Goal: Task Accomplishment & Management: Complete application form

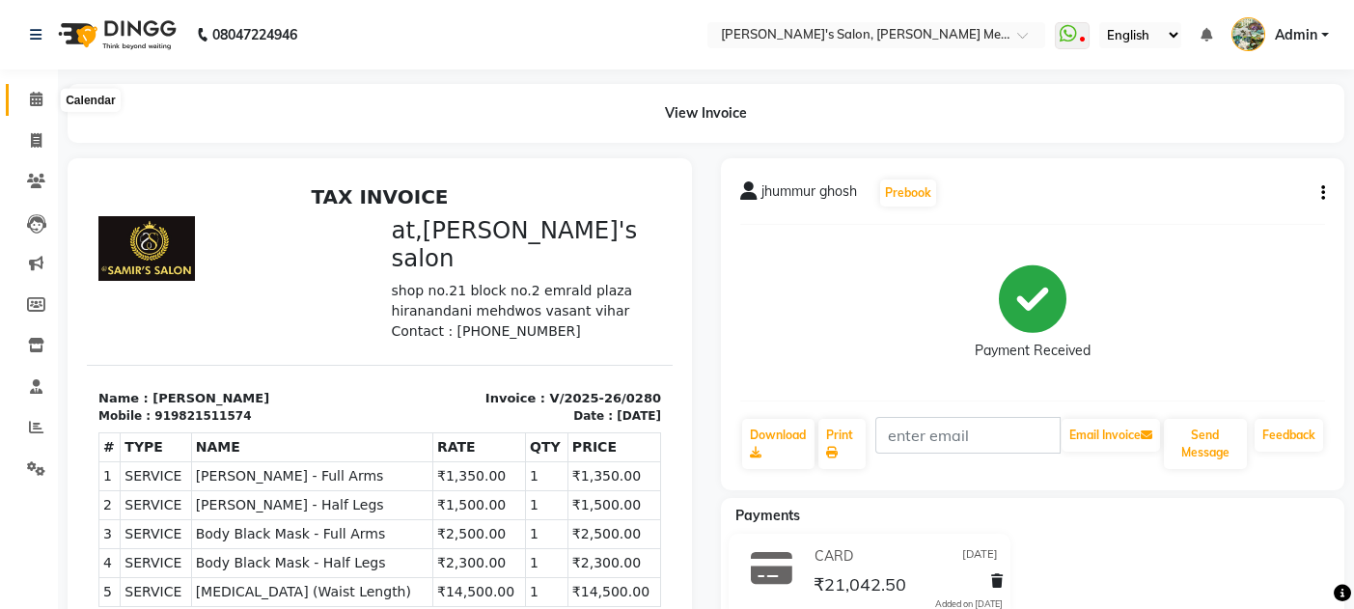
click at [36, 98] on icon at bounding box center [36, 99] width 13 height 14
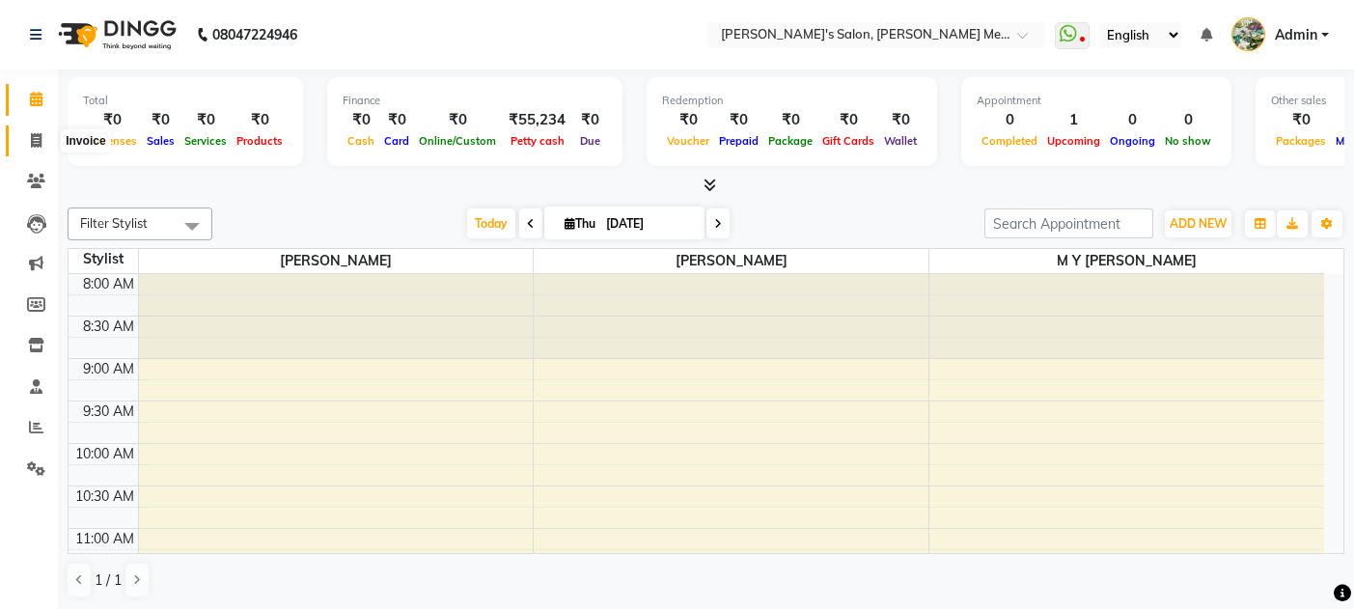
click at [32, 142] on icon at bounding box center [36, 140] width 11 height 14
select select "service"
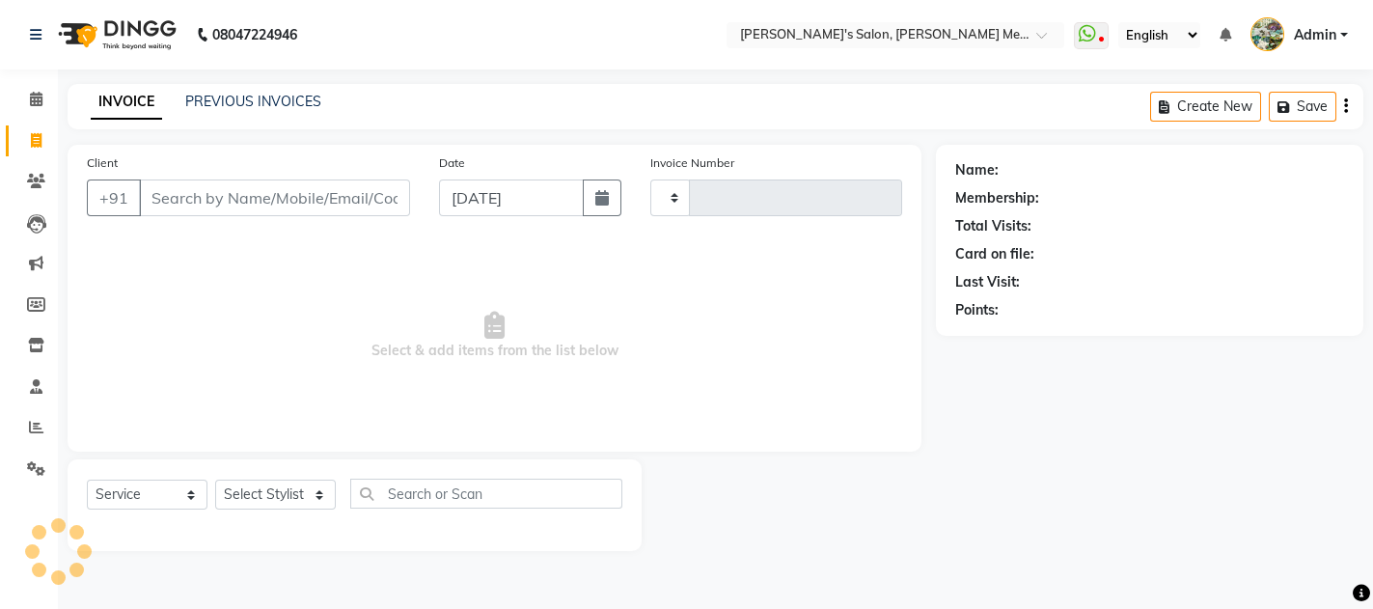
type input "0564"
select select "582"
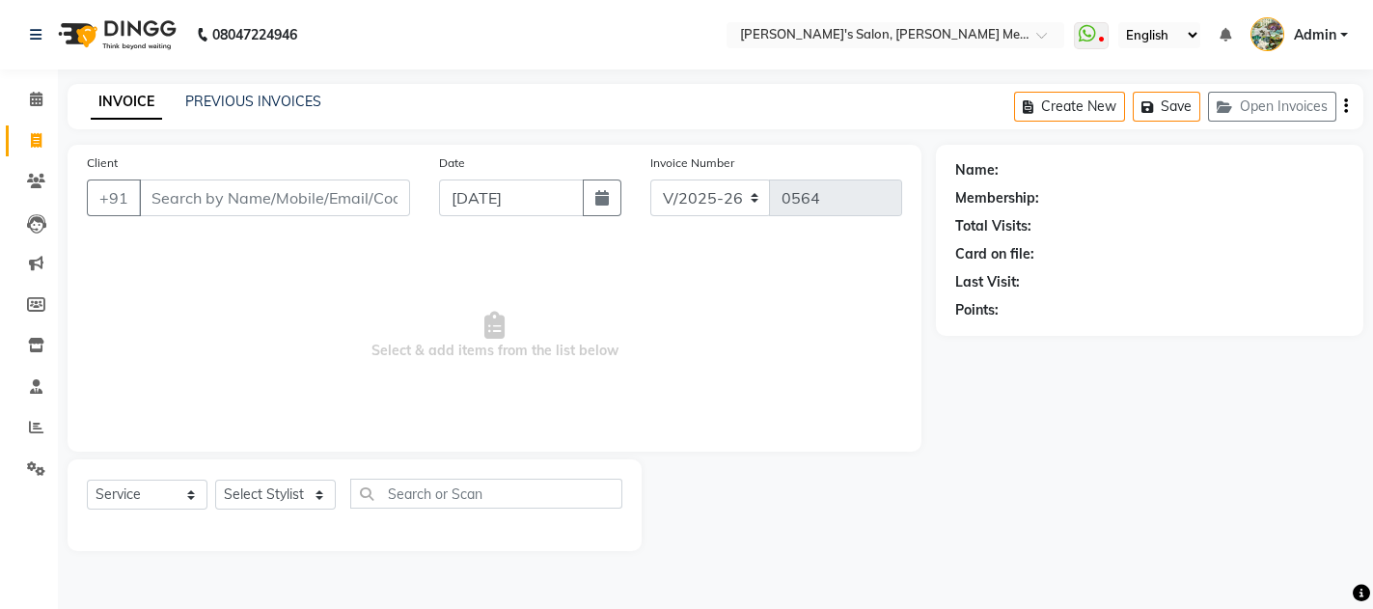
click at [179, 188] on input "Client" at bounding box center [274, 197] width 271 height 37
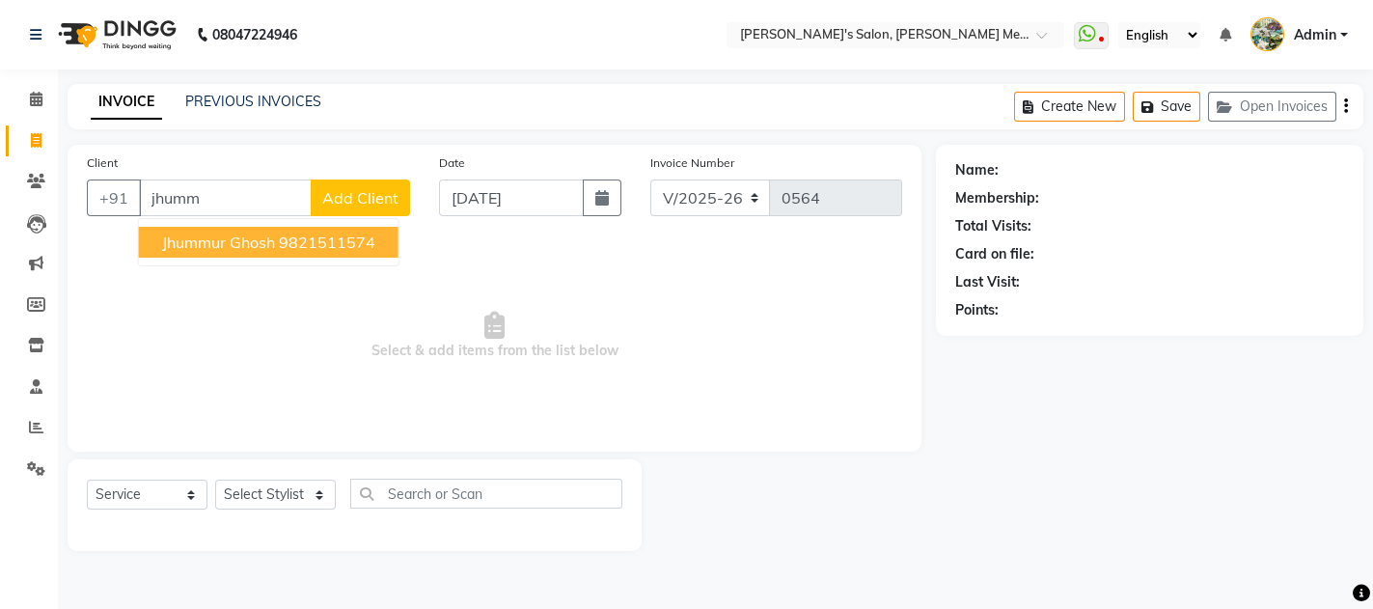
click at [229, 247] on span "jhummur ghosh" at bounding box center [218, 242] width 113 height 19
type input "9821511574"
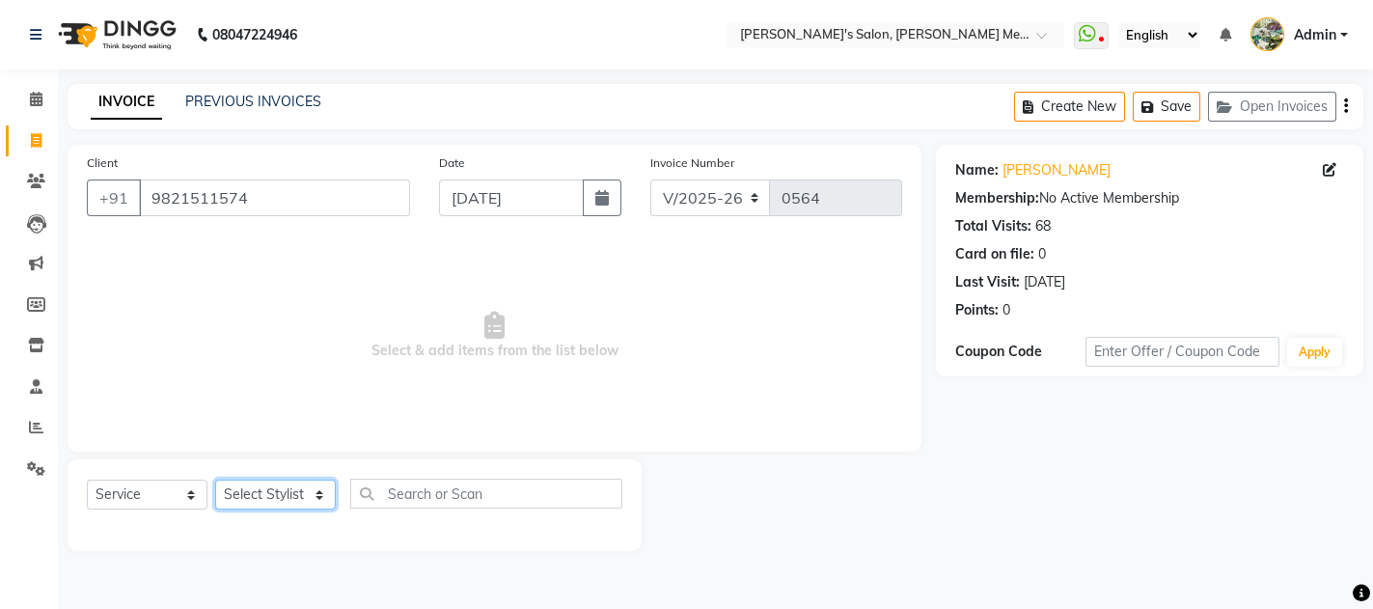
click at [253, 497] on select "Select Stylist [PERSON_NAME] m y [PERSON_NAME]" at bounding box center [275, 495] width 121 height 30
select select "7819"
click at [215, 480] on select "Select Stylist [PERSON_NAME] m y [PERSON_NAME]" at bounding box center [275, 495] width 121 height 30
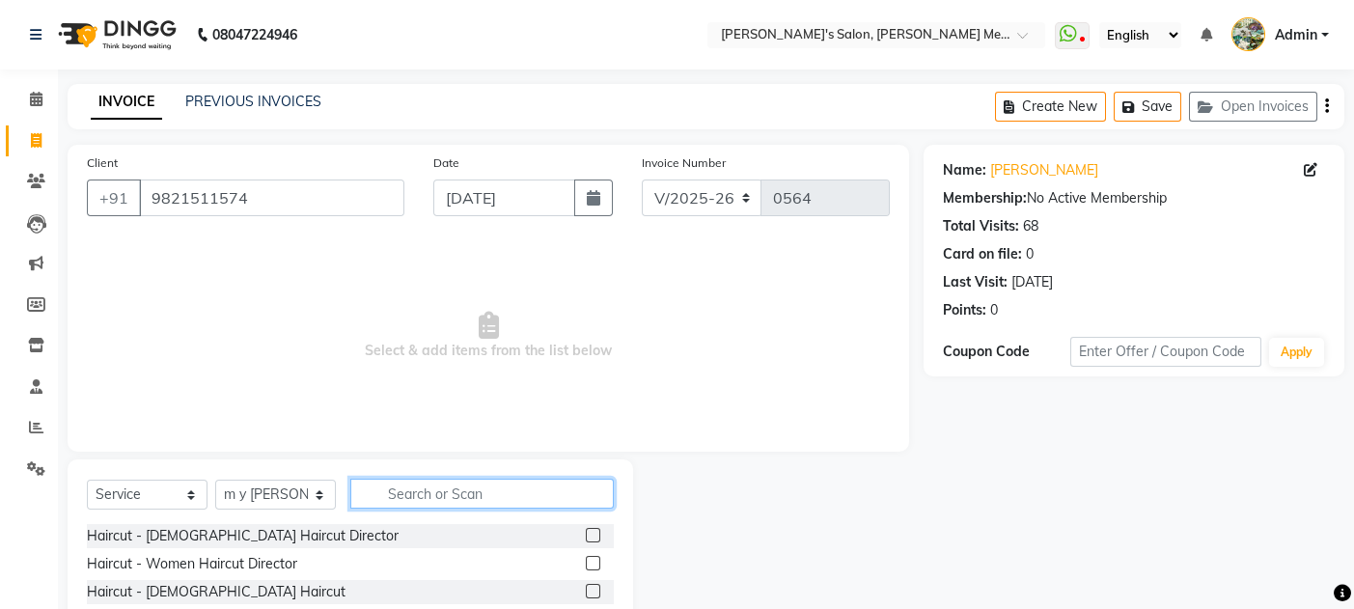
click at [407, 488] on input "text" at bounding box center [481, 494] width 263 height 30
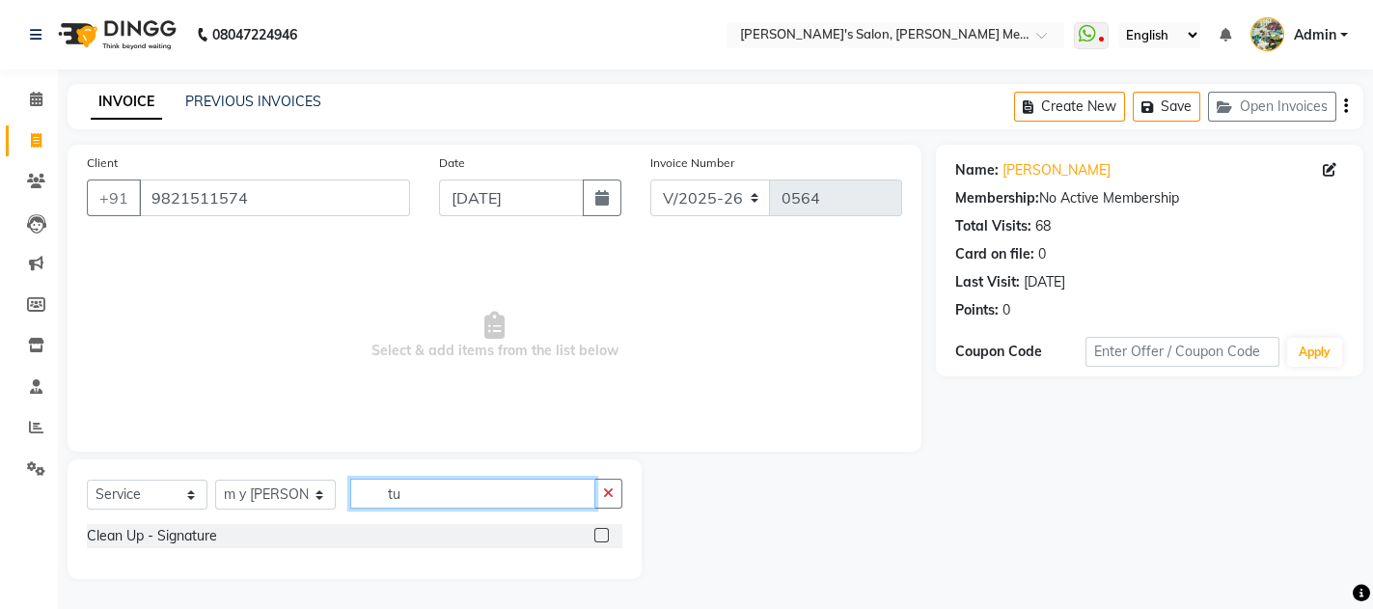
type input "t"
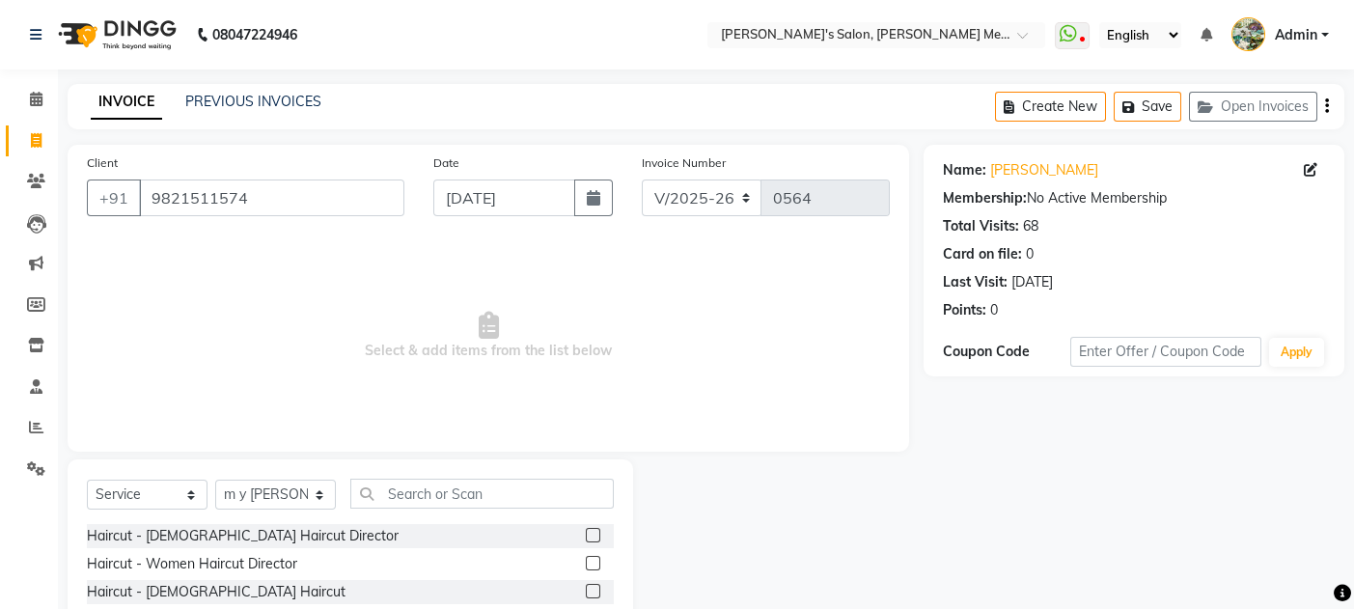
click at [414, 417] on span "Select & add items from the list below" at bounding box center [488, 335] width 803 height 193
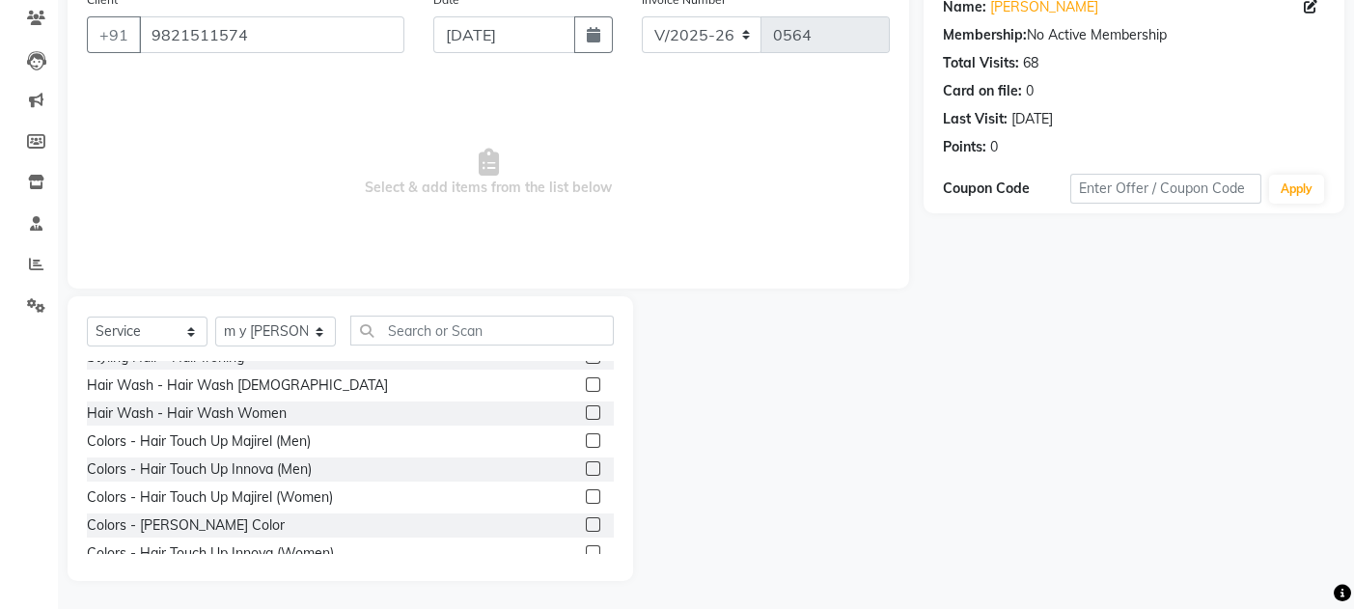
scroll to position [514, 0]
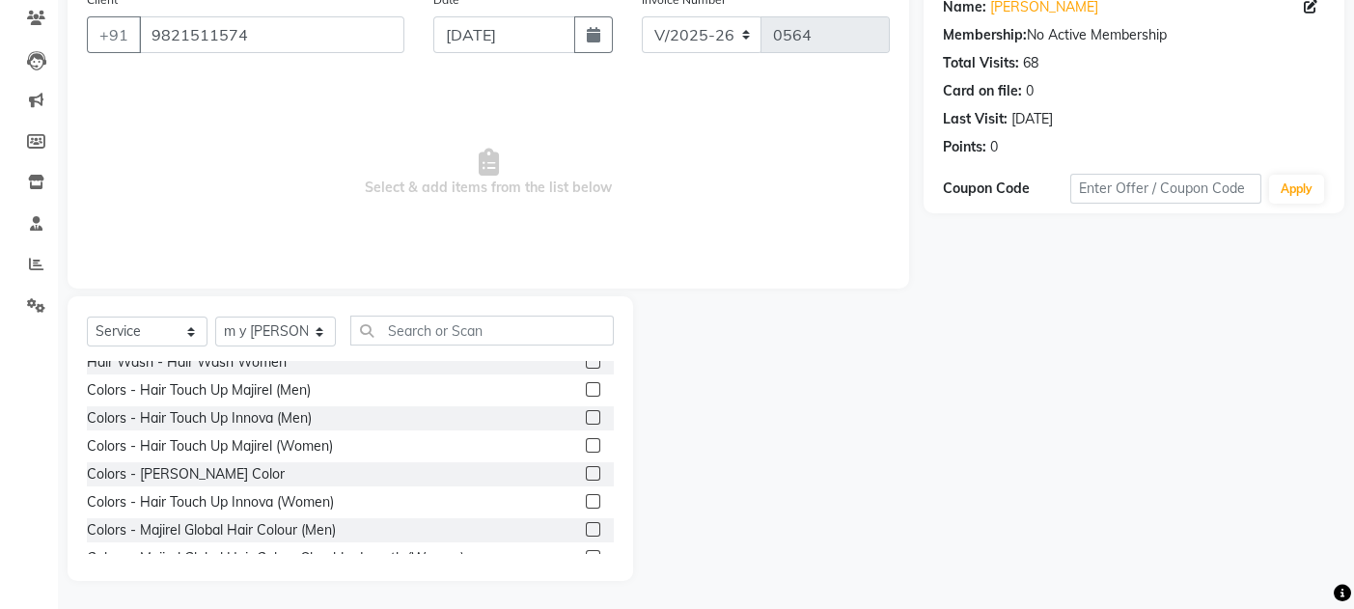
click at [586, 503] on label at bounding box center [593, 501] width 14 height 14
click at [586, 503] on input "checkbox" at bounding box center [592, 502] width 13 height 13
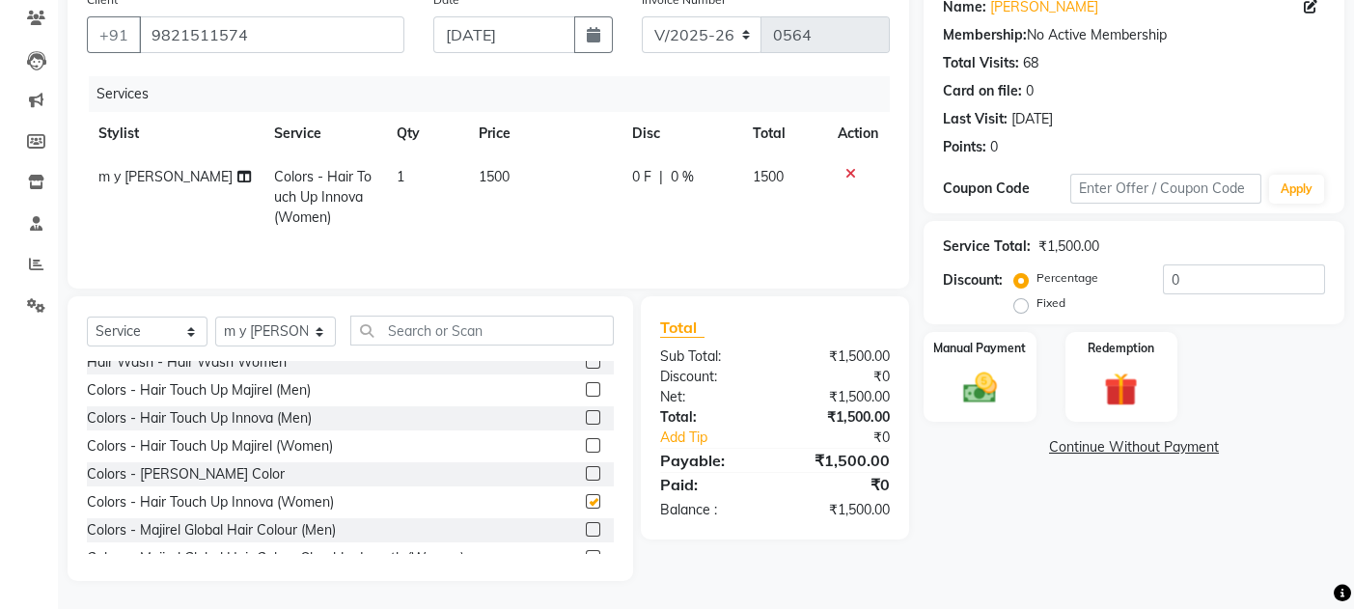
checkbox input "false"
click at [382, 332] on input "text" at bounding box center [481, 331] width 263 height 30
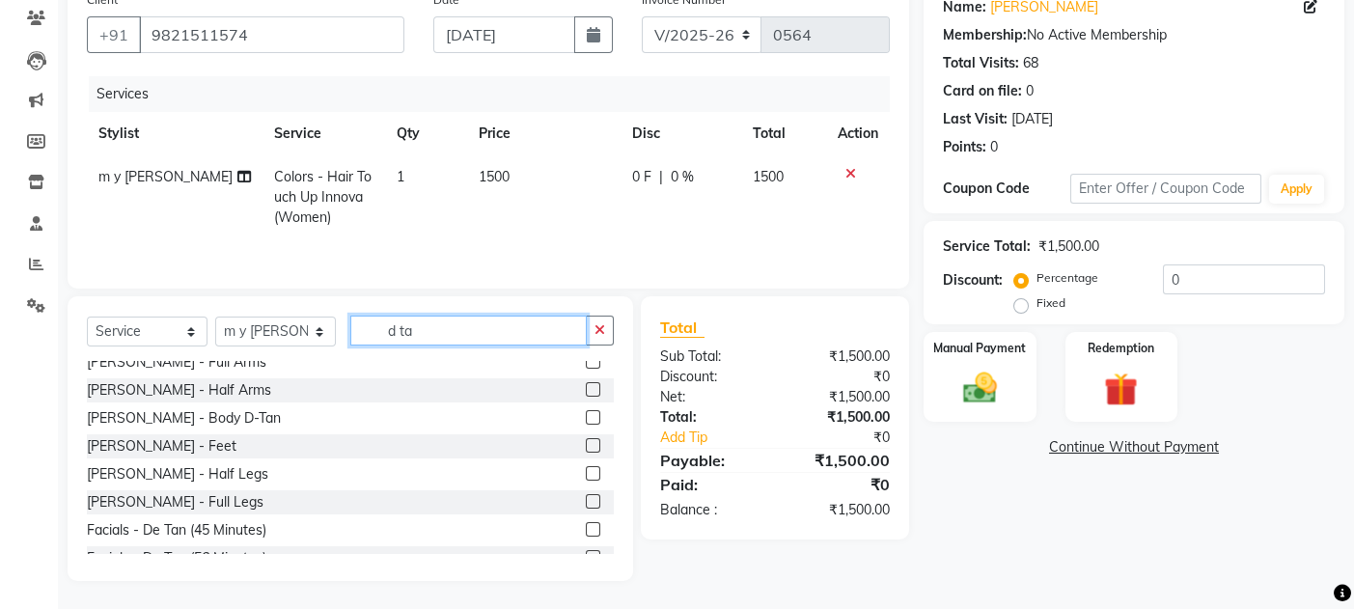
scroll to position [0, 0]
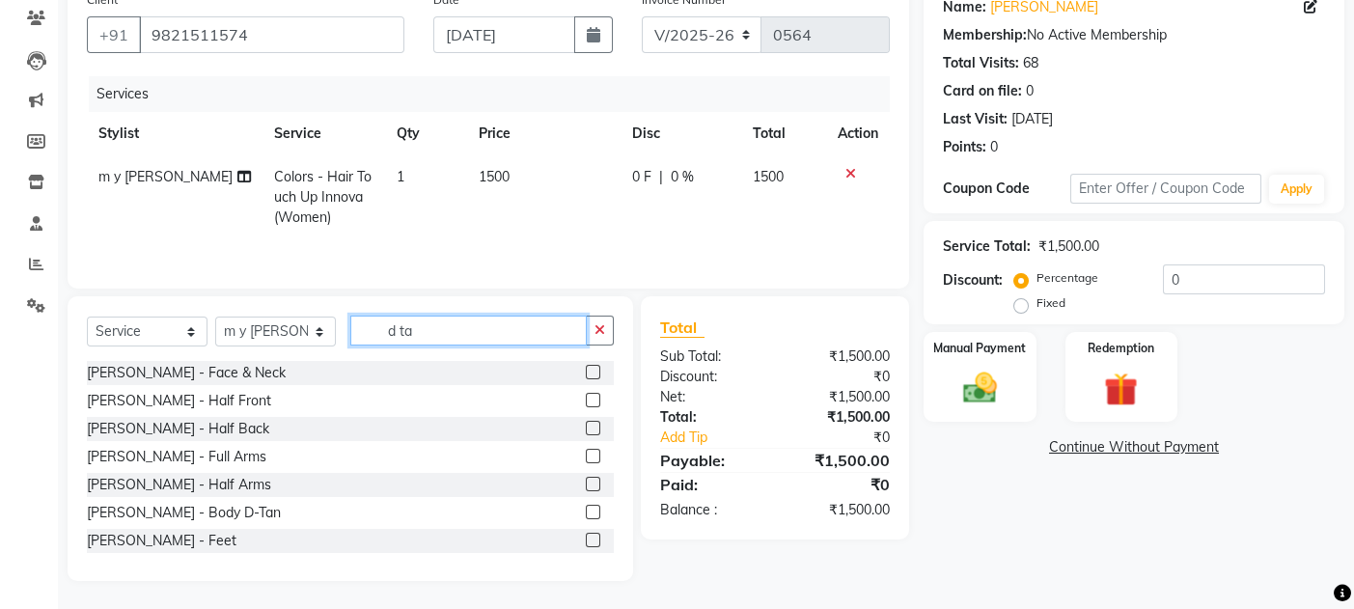
type input "d ta"
click at [586, 461] on label at bounding box center [593, 456] width 14 height 14
click at [586, 461] on input "checkbox" at bounding box center [592, 457] width 13 height 13
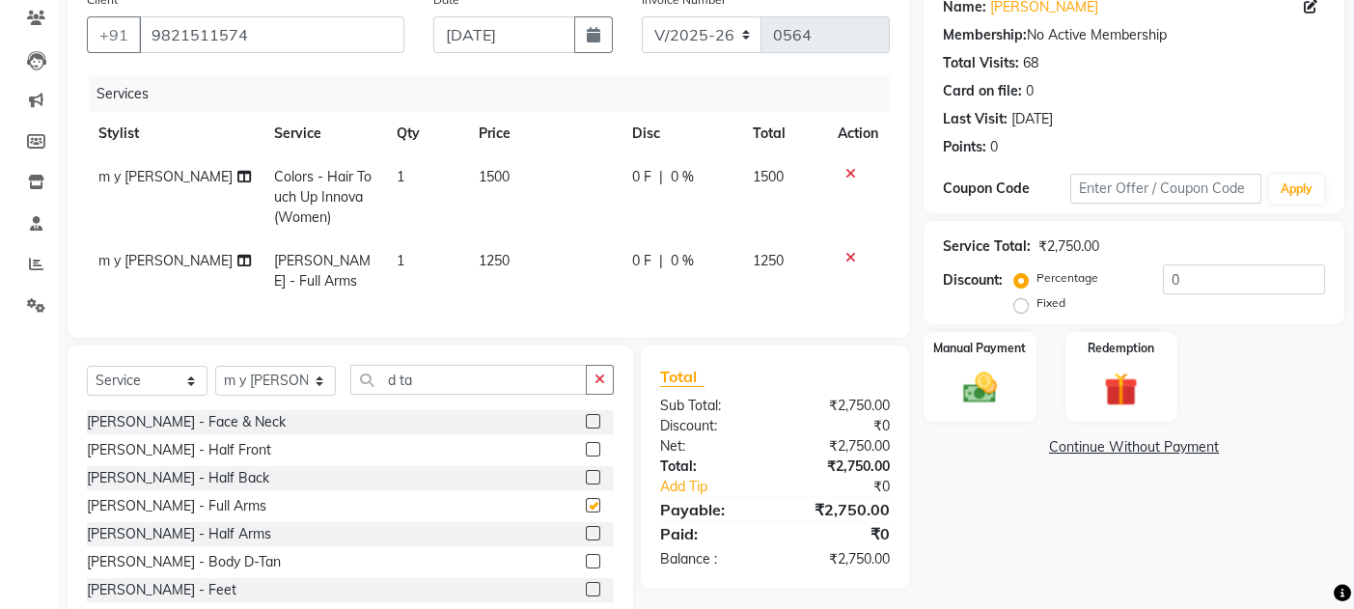
checkbox input "false"
click at [493, 257] on span "1250" at bounding box center [494, 260] width 31 height 17
select select "7819"
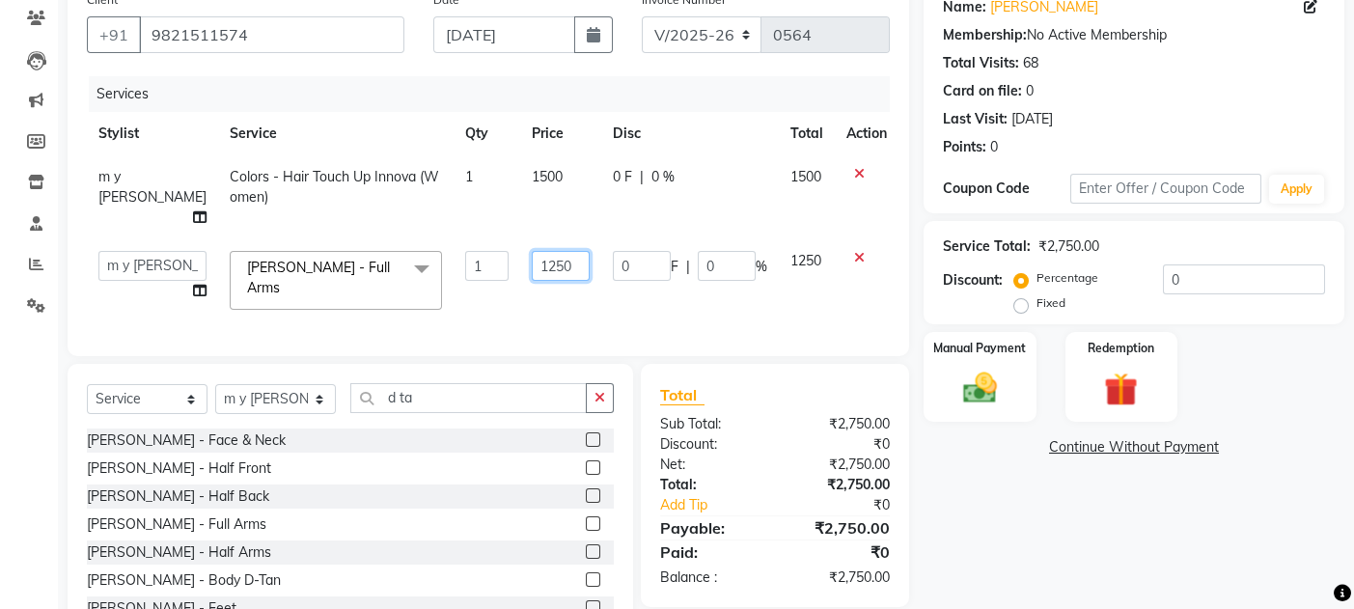
click at [532, 251] on input "1250" at bounding box center [561, 266] width 58 height 30
type input "1500"
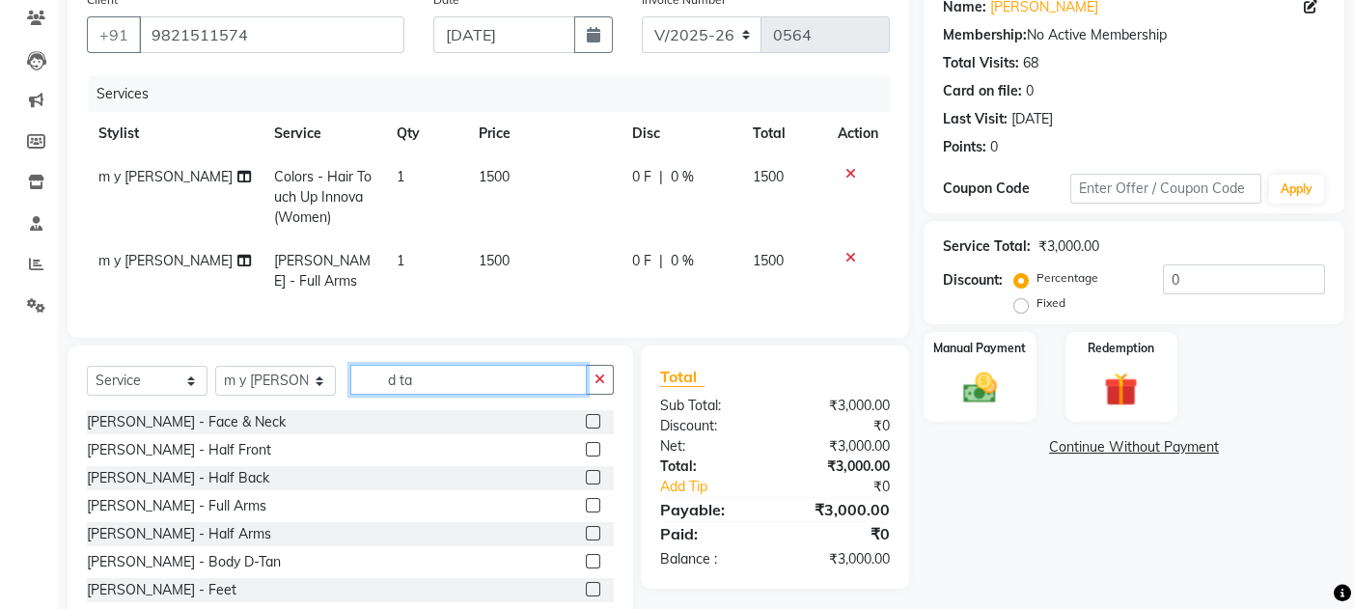
click at [423, 392] on input "d ta" at bounding box center [468, 380] width 236 height 30
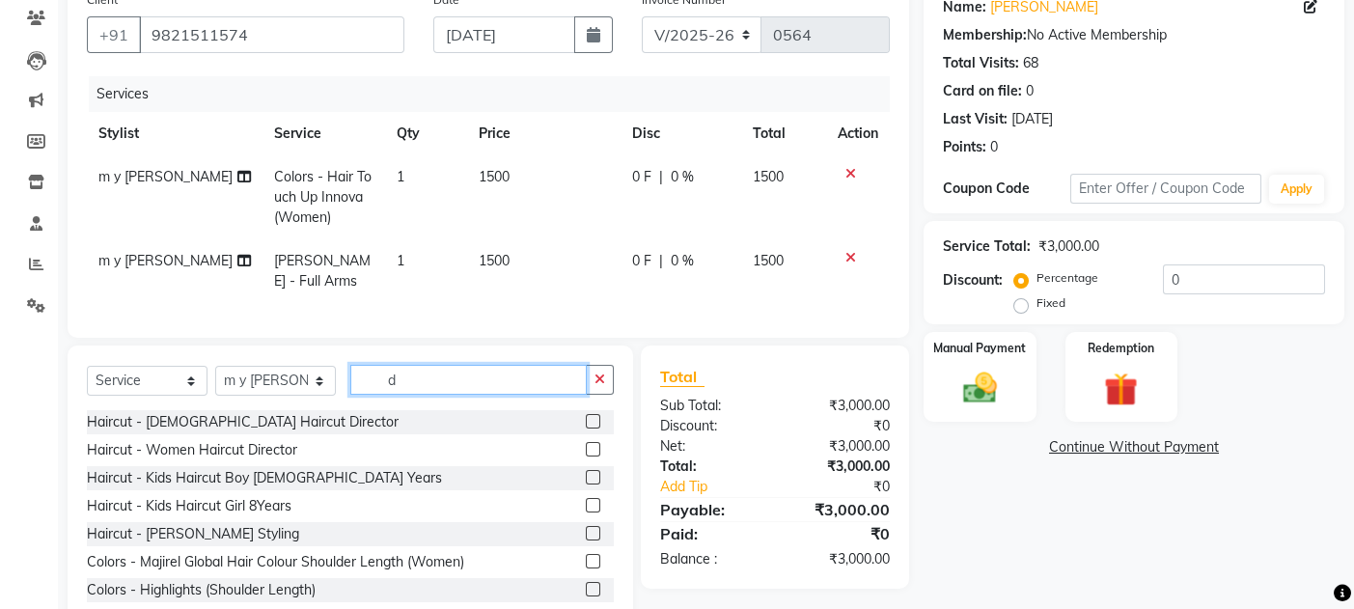
type input "d"
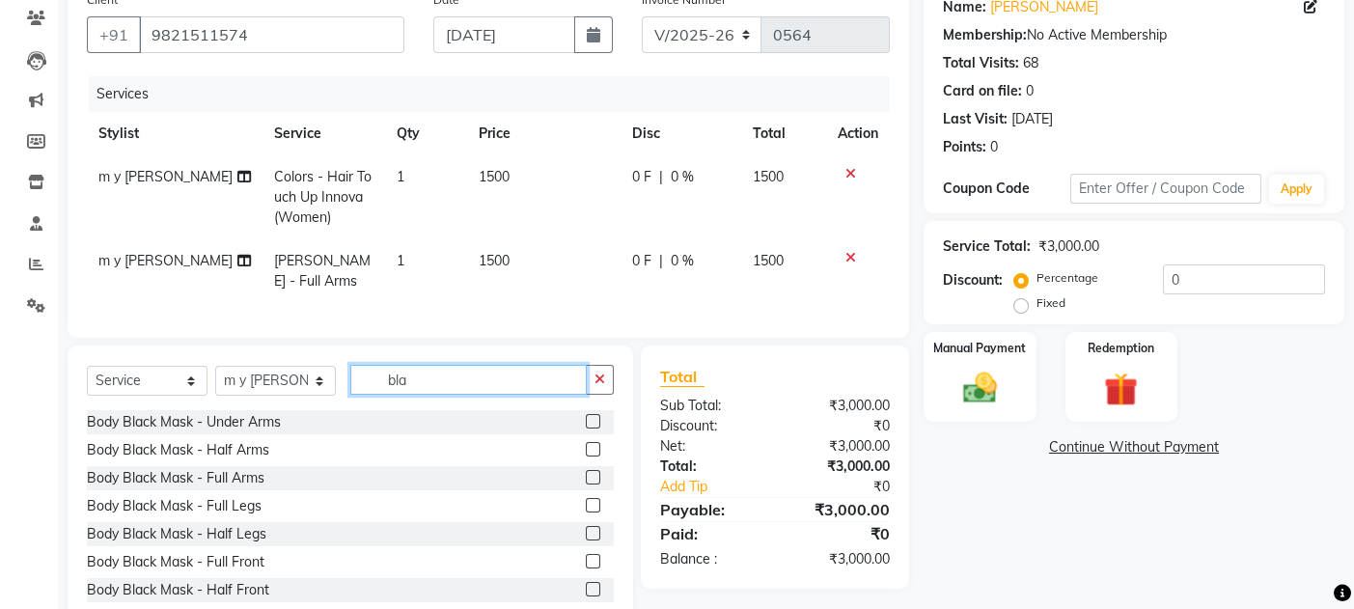
type input "bla"
click at [586, 484] on label at bounding box center [593, 477] width 14 height 14
click at [586, 484] on input "checkbox" at bounding box center [592, 478] width 13 height 13
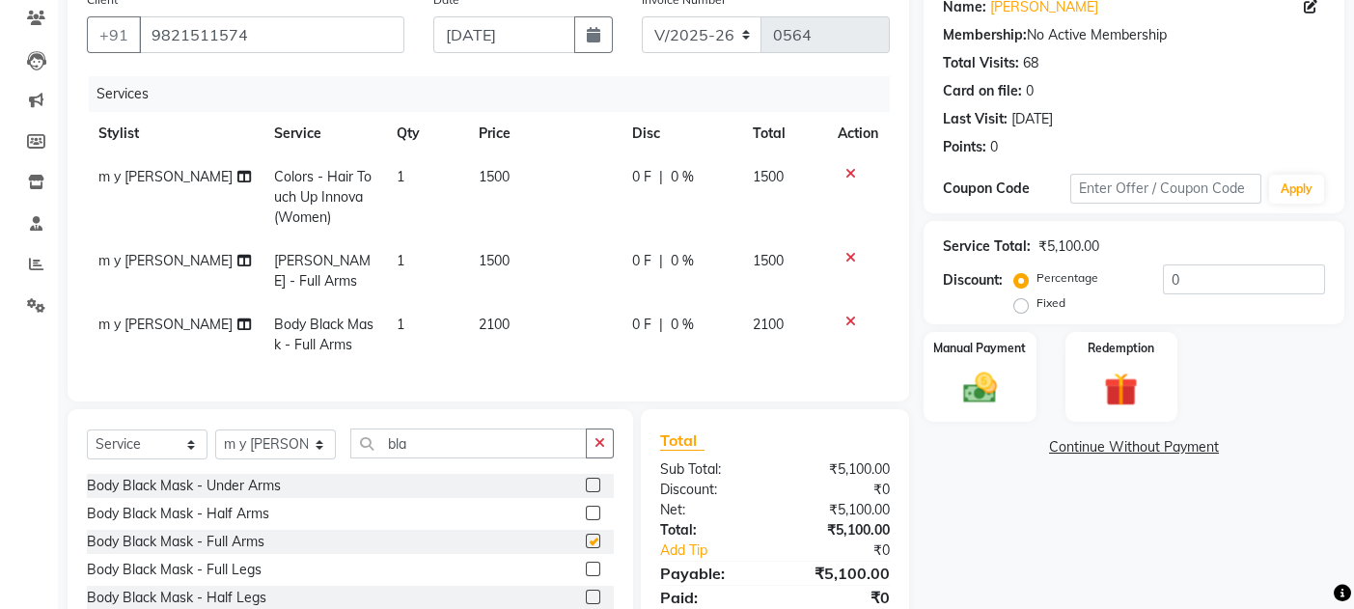
checkbox input "false"
click at [483, 320] on span "2100" at bounding box center [494, 324] width 31 height 17
select select "7819"
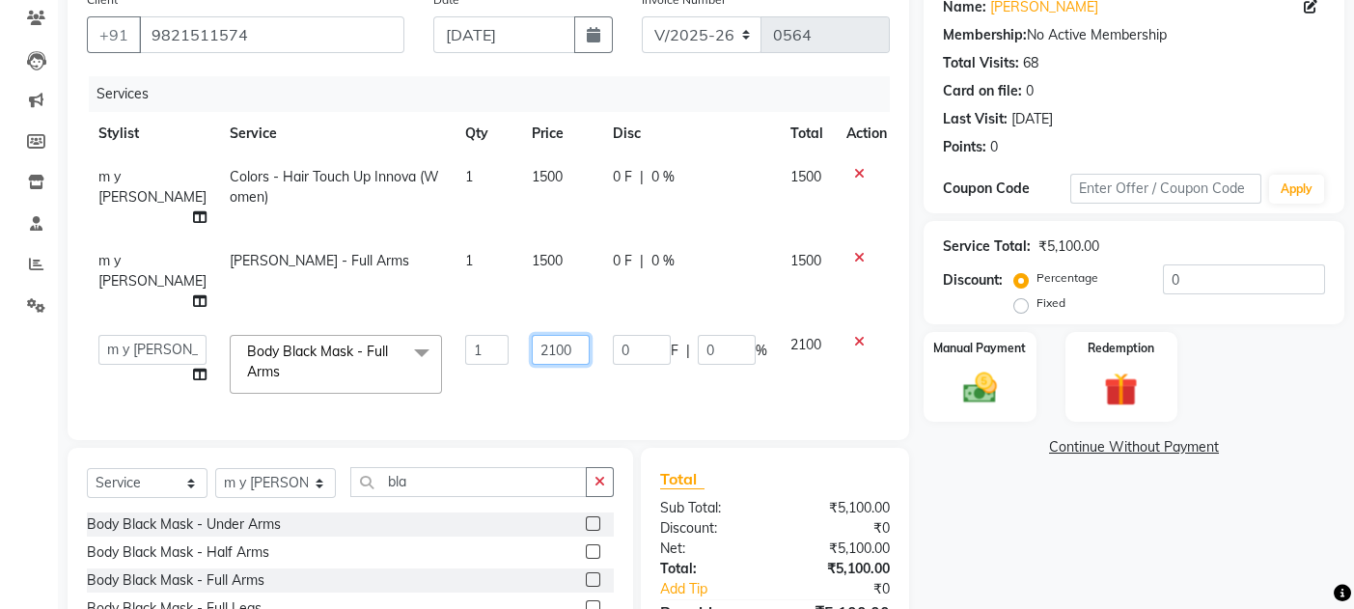
click at [532, 335] on input "2100" at bounding box center [561, 350] width 58 height 30
type input "2500"
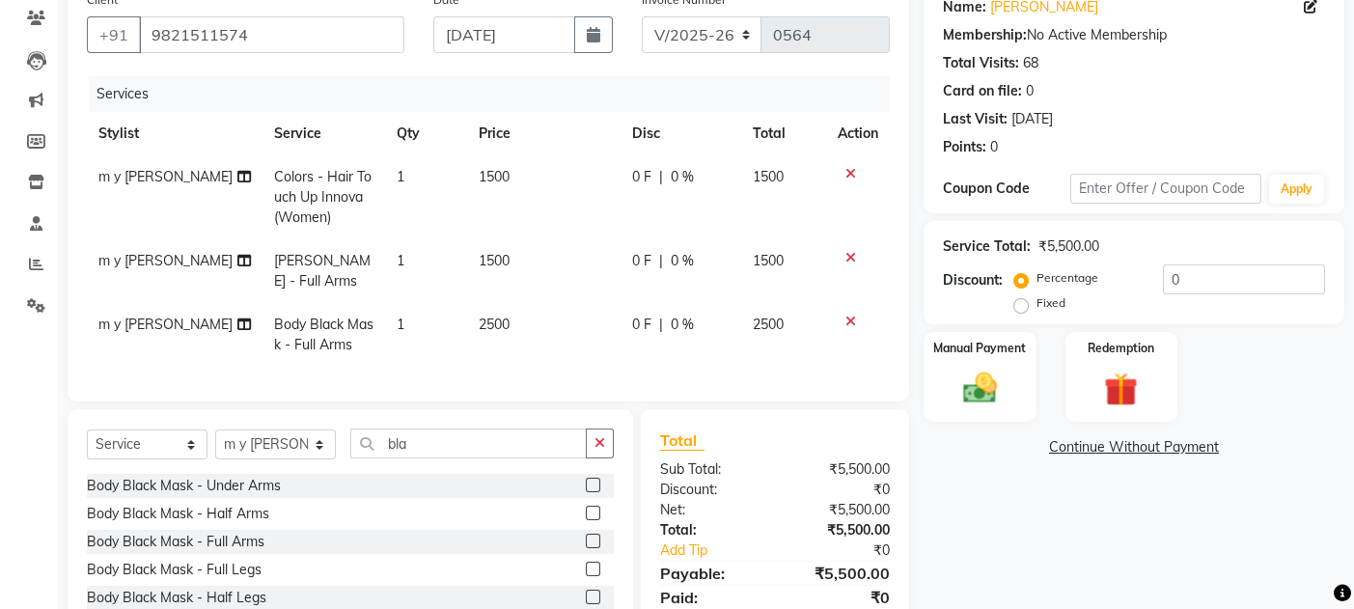
click at [956, 500] on div "Name: Jhummur Ghosh Membership: No Active Membership Total Visits: 68 Card on f…" at bounding box center [1141, 338] width 435 height 712
click at [1014, 388] on div "Manual Payment" at bounding box center [980, 377] width 117 height 95
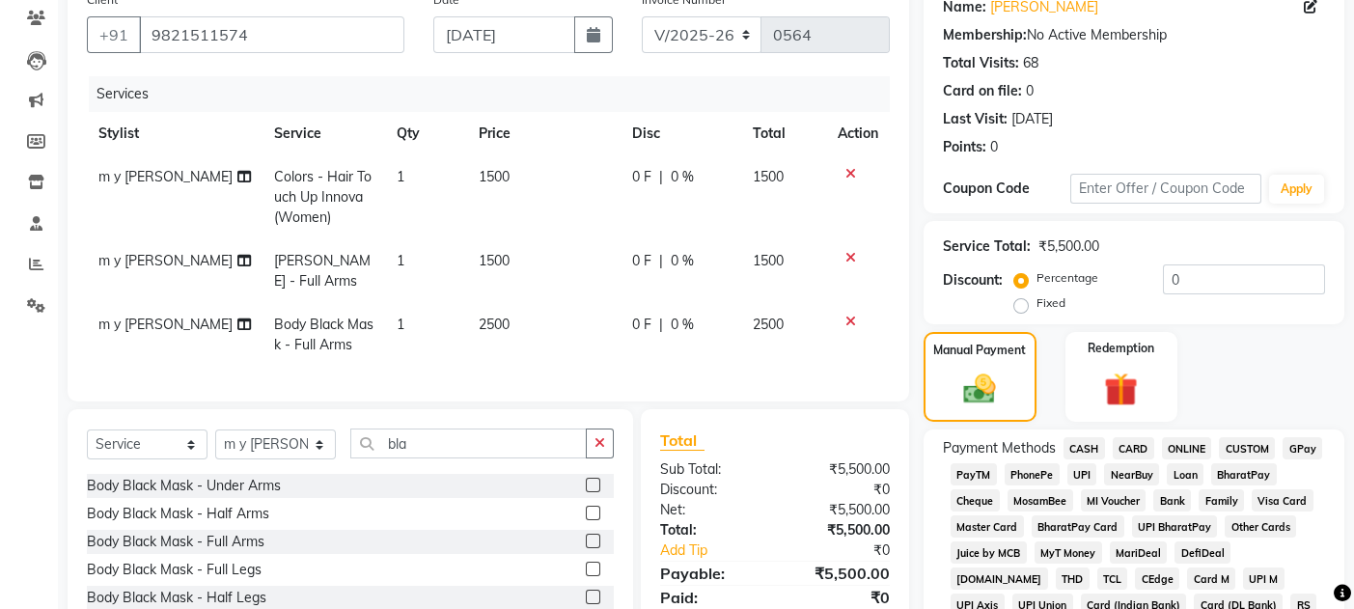
click at [485, 323] on span "2500" at bounding box center [494, 324] width 31 height 17
select select "7819"
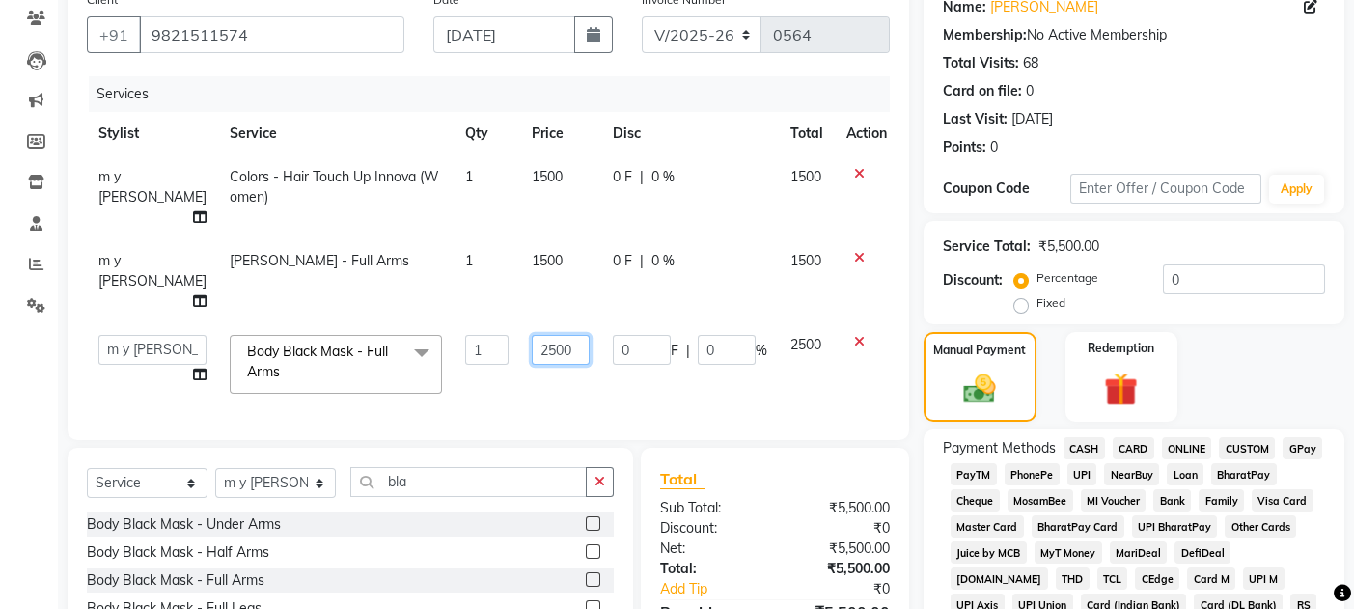
click at [532, 335] on input "2500" at bounding box center [561, 350] width 58 height 30
type input "2900"
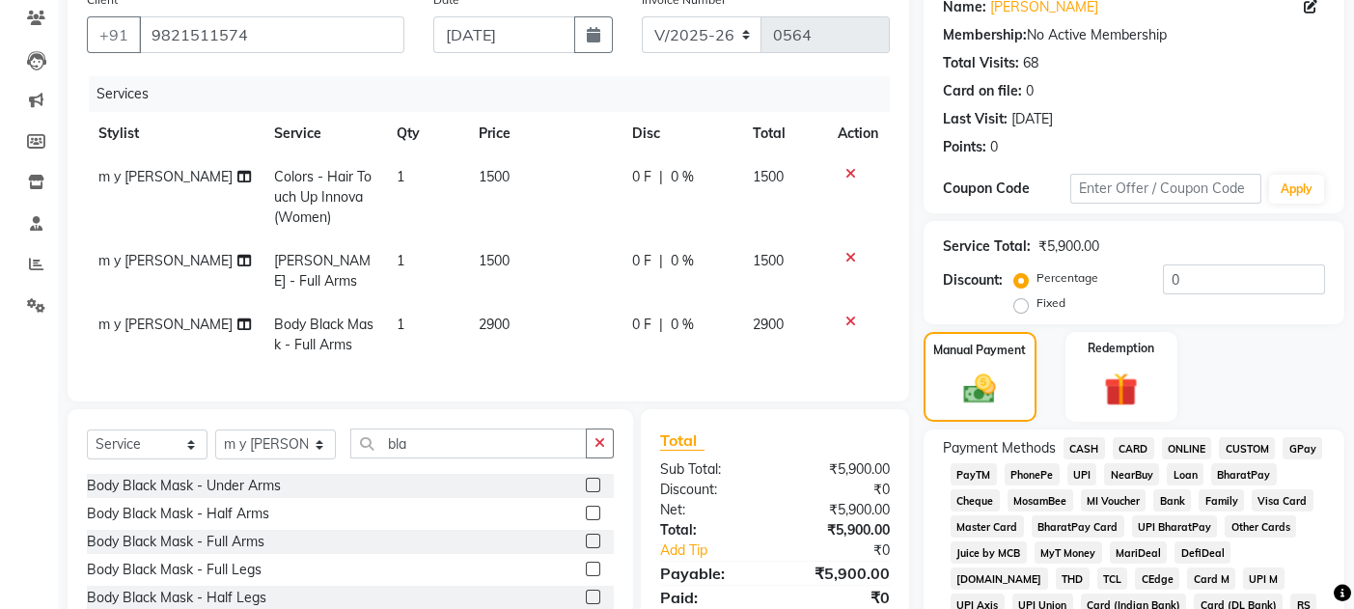
click at [1205, 351] on div "Manual Payment Redemption" at bounding box center [1134, 377] width 450 height 91
click at [1024, 389] on div "Manual Payment" at bounding box center [980, 377] width 117 height 95
click at [1133, 446] on span "CARD" at bounding box center [1133, 448] width 41 height 22
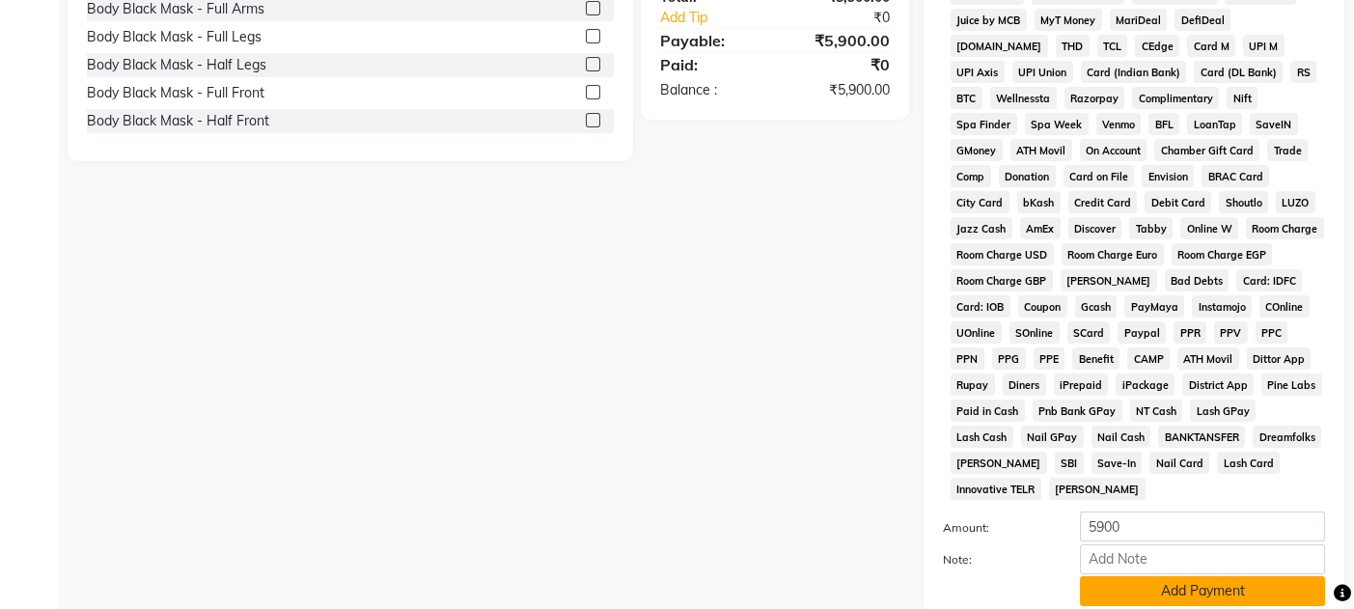
click at [1232, 576] on button "Add Payment" at bounding box center [1202, 591] width 245 height 30
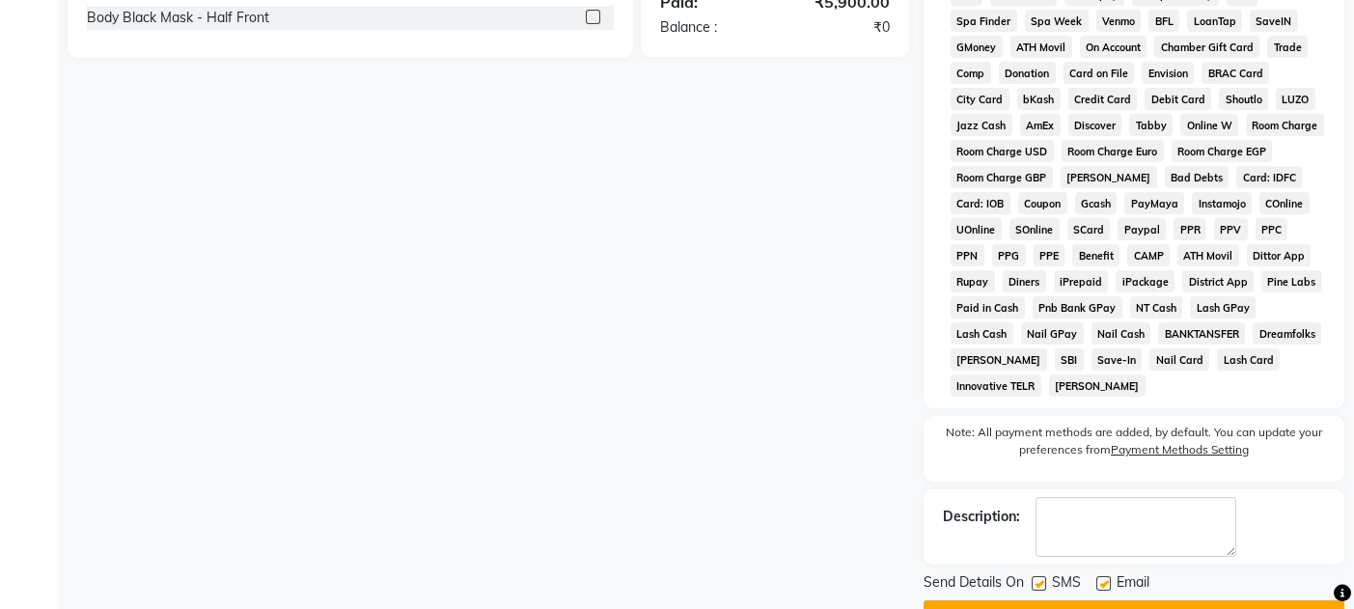
scroll to position [827, 0]
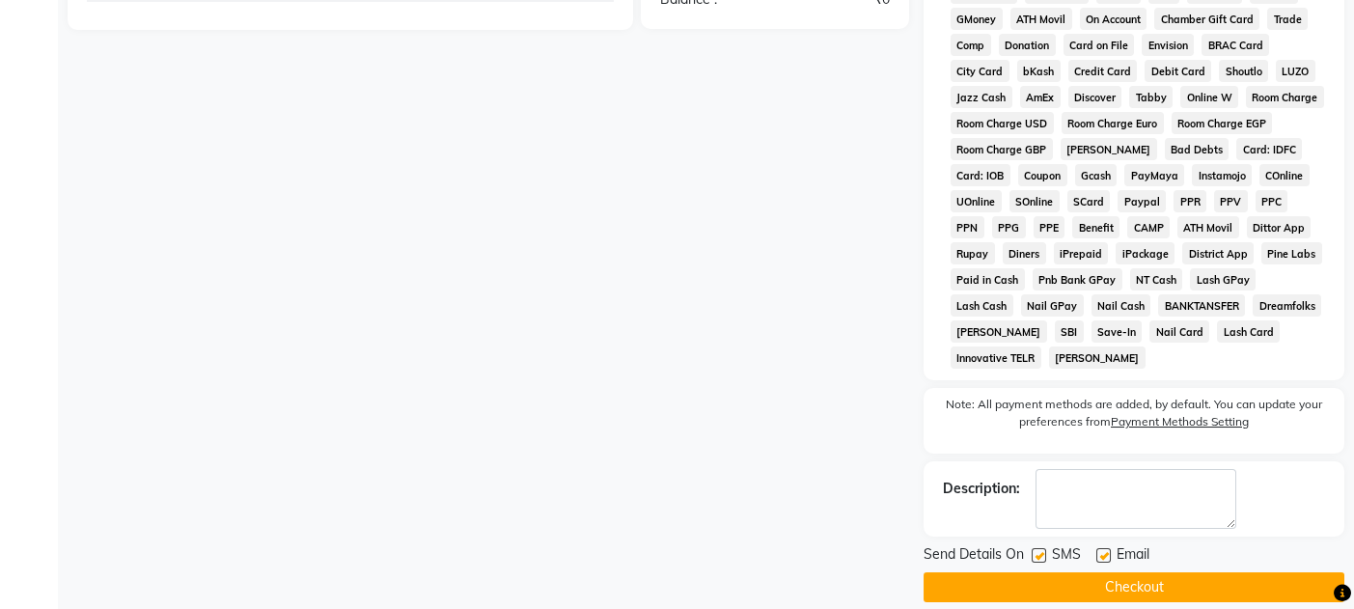
click at [1105, 548] on label at bounding box center [1103, 555] width 14 height 14
click at [1105, 550] on input "checkbox" at bounding box center [1102, 556] width 13 height 13
checkbox input "false"
click at [1039, 548] on label at bounding box center [1039, 555] width 14 height 14
click at [1039, 550] on input "checkbox" at bounding box center [1038, 556] width 13 height 13
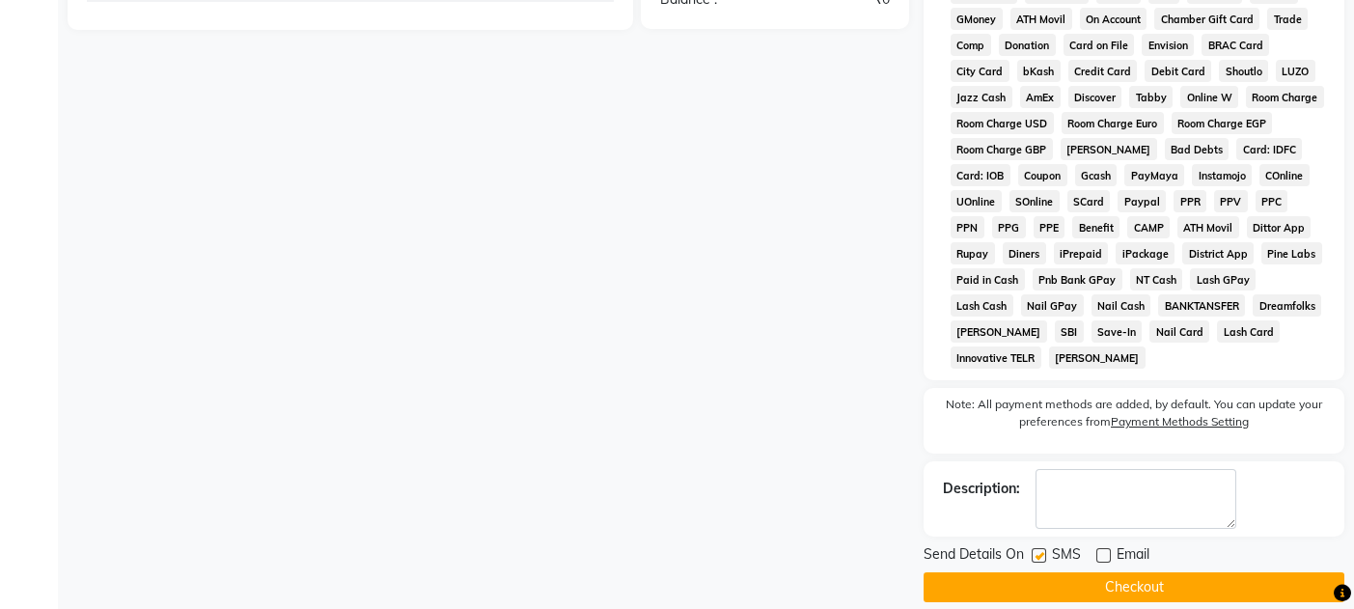
checkbox input "false"
click at [1060, 572] on button "Checkout" at bounding box center [1134, 587] width 421 height 30
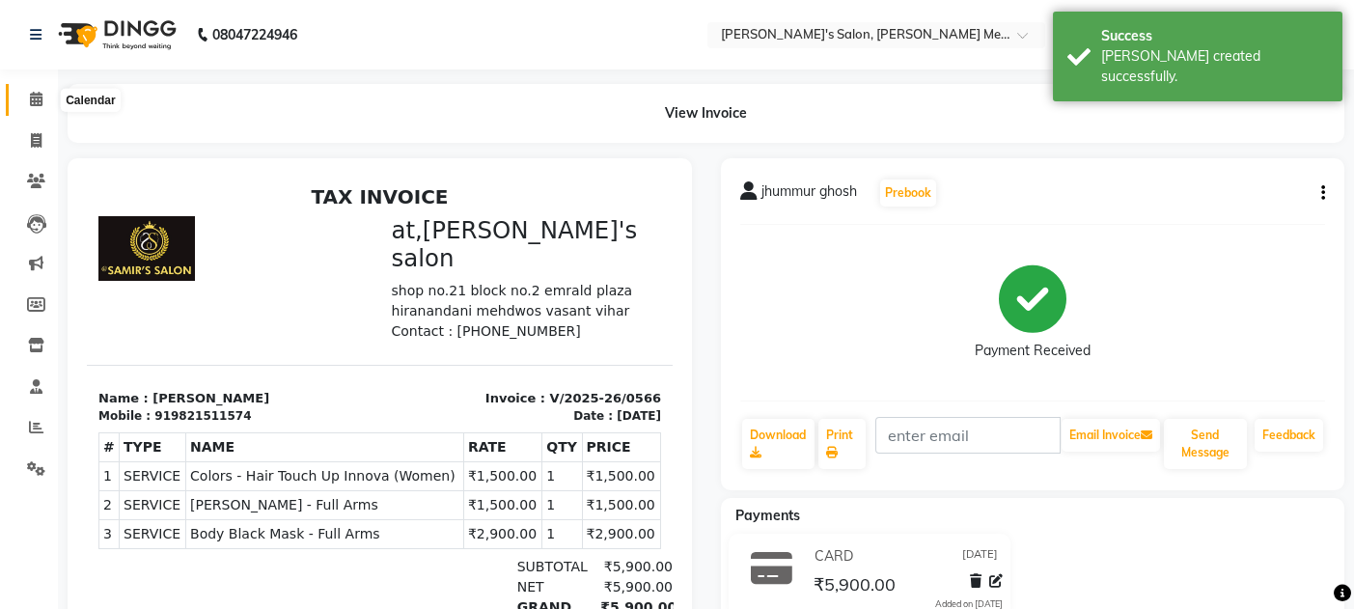
click at [41, 98] on icon at bounding box center [36, 99] width 13 height 14
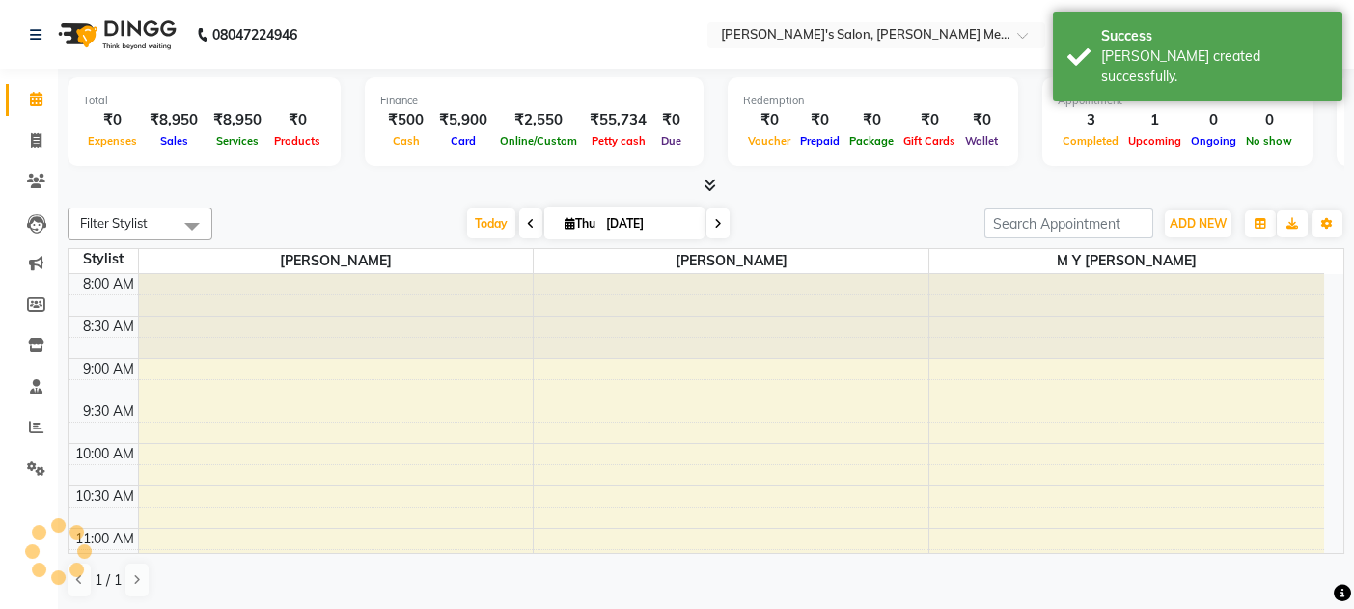
scroll to position [504, 0]
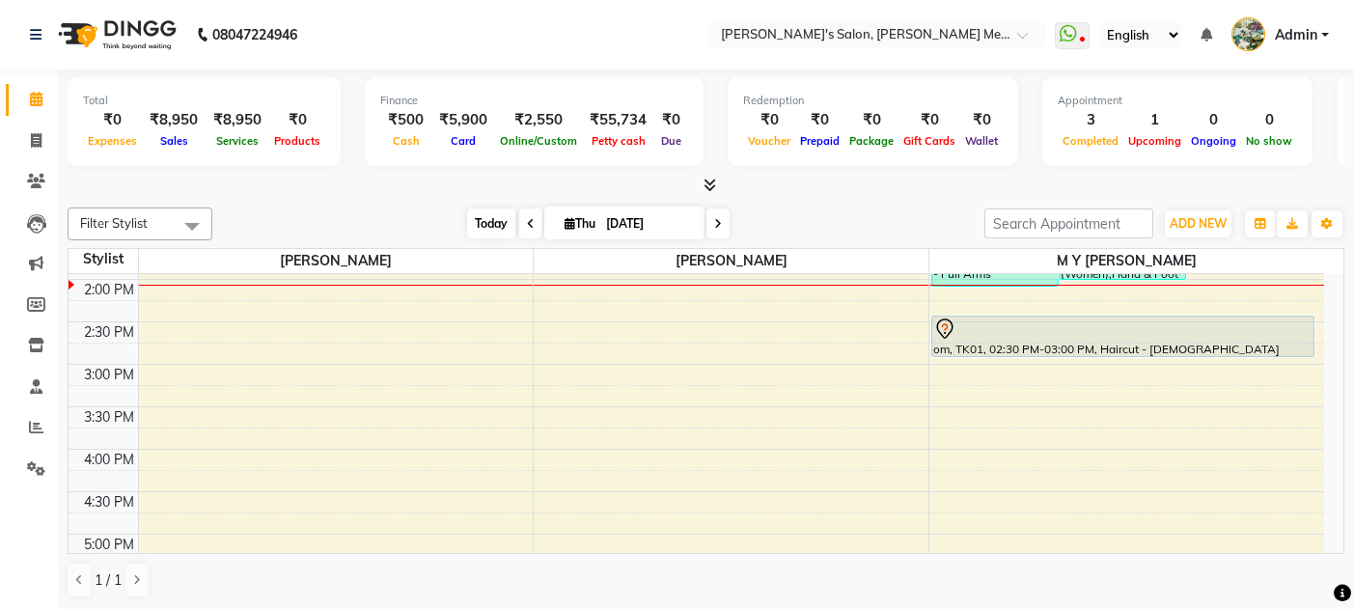
click at [474, 225] on span "Today" at bounding box center [491, 223] width 48 height 30
click at [27, 101] on span at bounding box center [36, 100] width 34 height 22
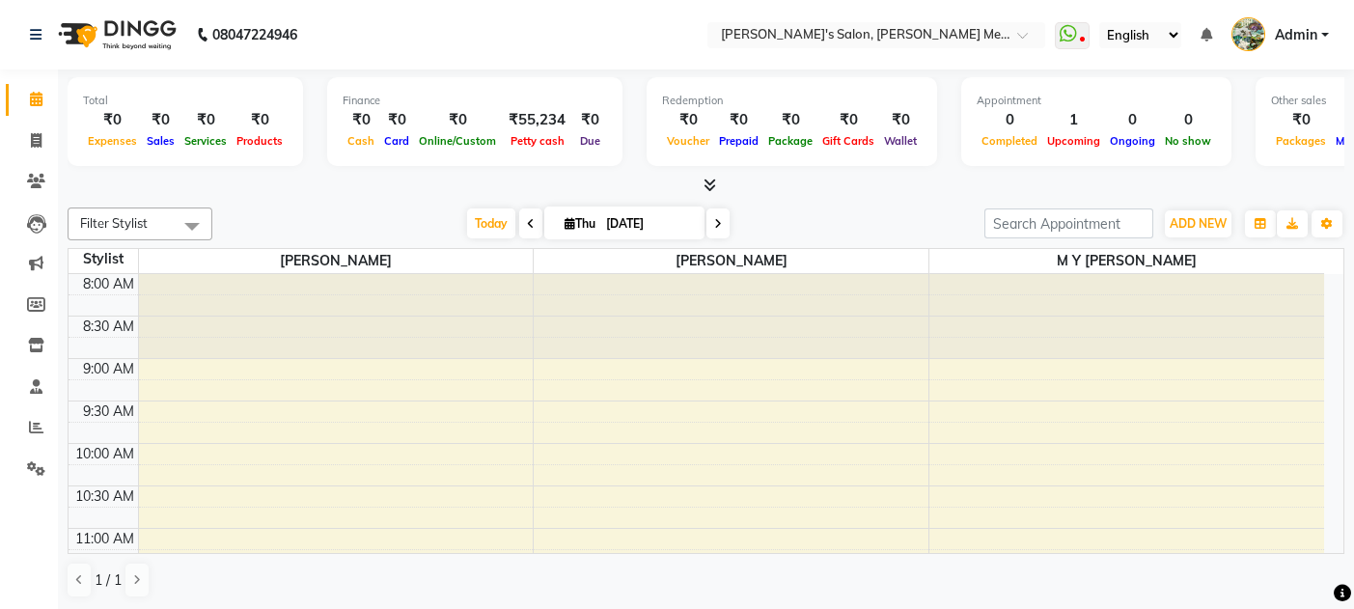
click at [565, 225] on icon at bounding box center [570, 223] width 11 height 13
select select "9"
select select "2025"
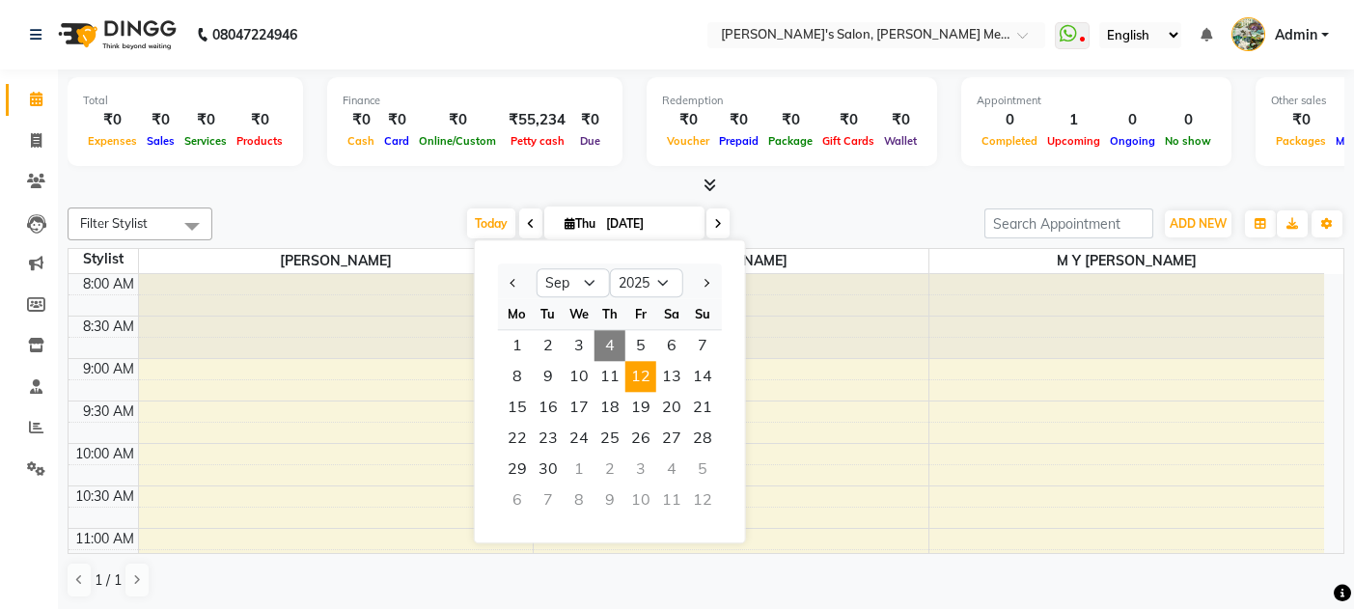
click at [637, 382] on span "12" at bounding box center [640, 376] width 31 height 31
type input "12-09-2025"
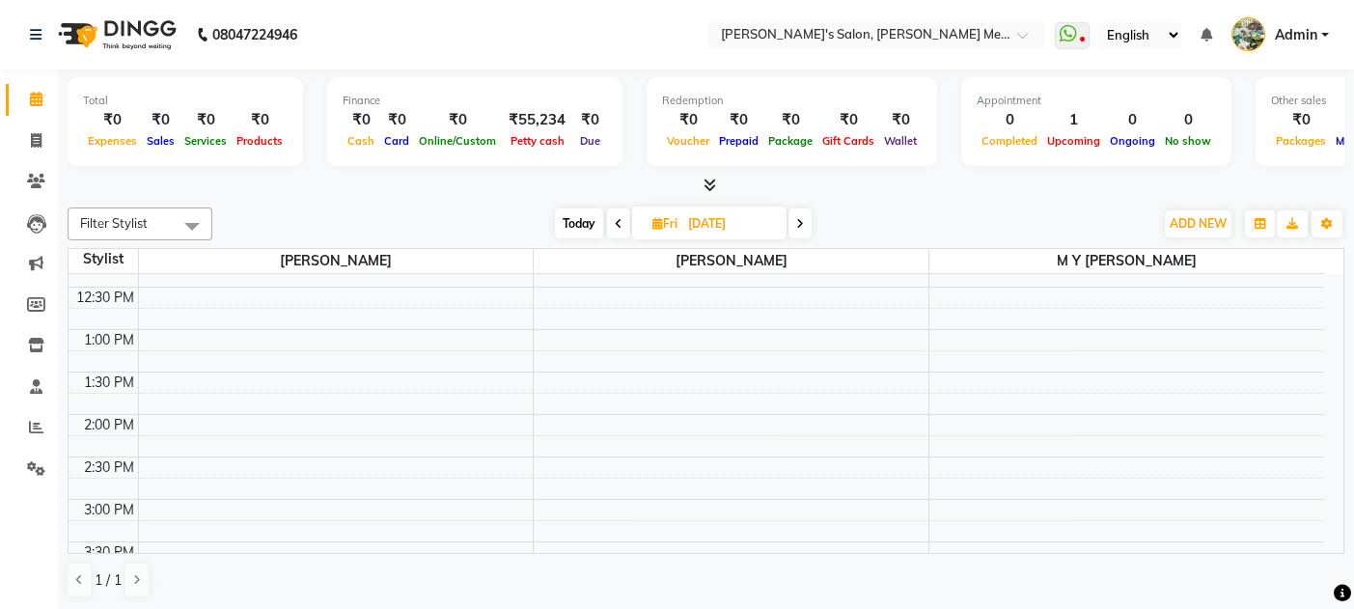
scroll to position [317, 0]
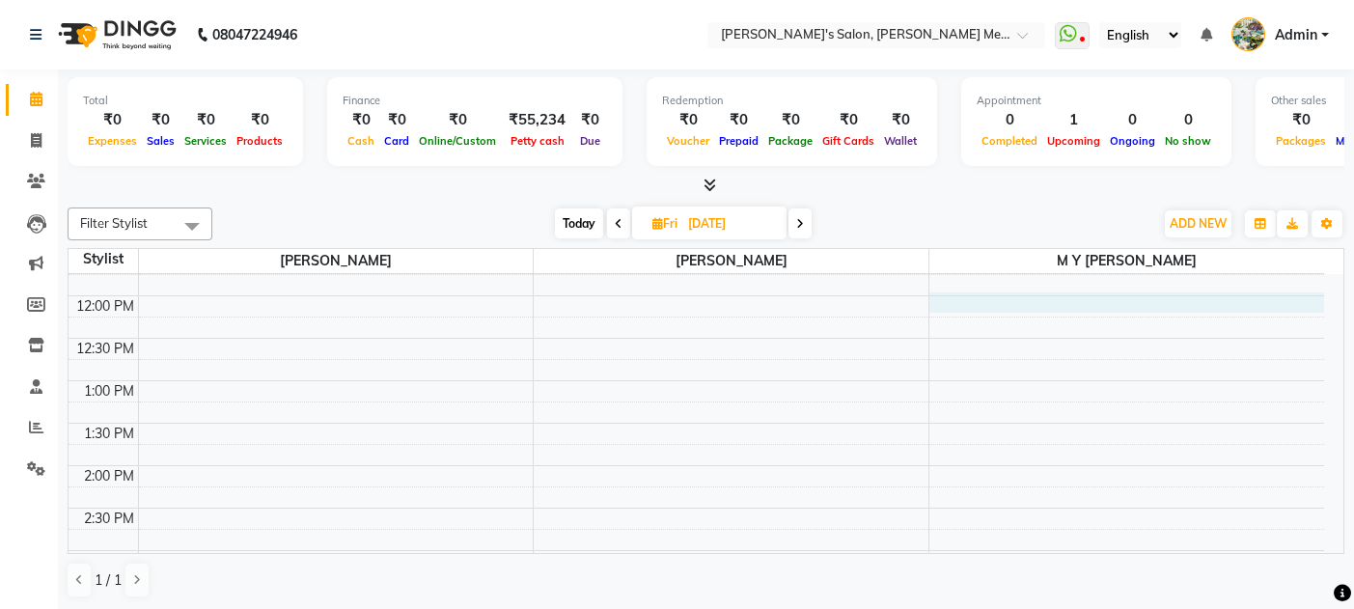
click at [998, 301] on div "8:00 AM 8:30 AM 9:00 AM 9:30 AM 10:00 AM 10:30 AM 11:00 AM 11:30 AM 12:00 PM 12…" at bounding box center [696, 593] width 1255 height 1273
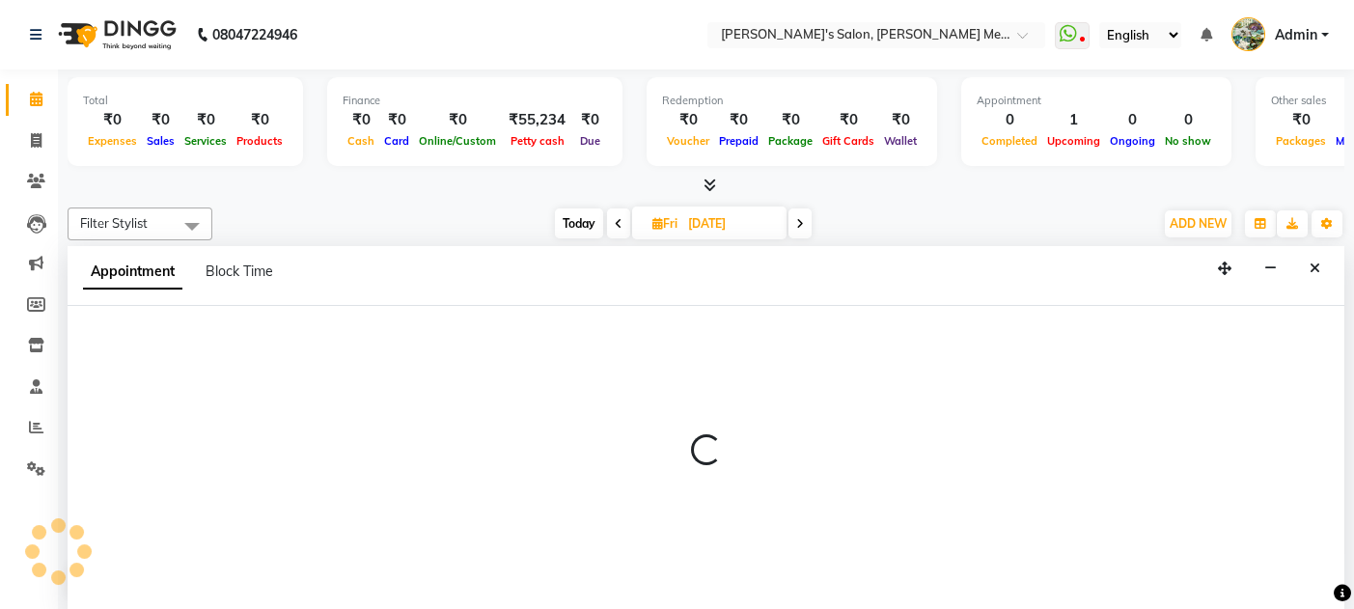
scroll to position [0, 0]
select select "7819"
select select "720"
select select "tentative"
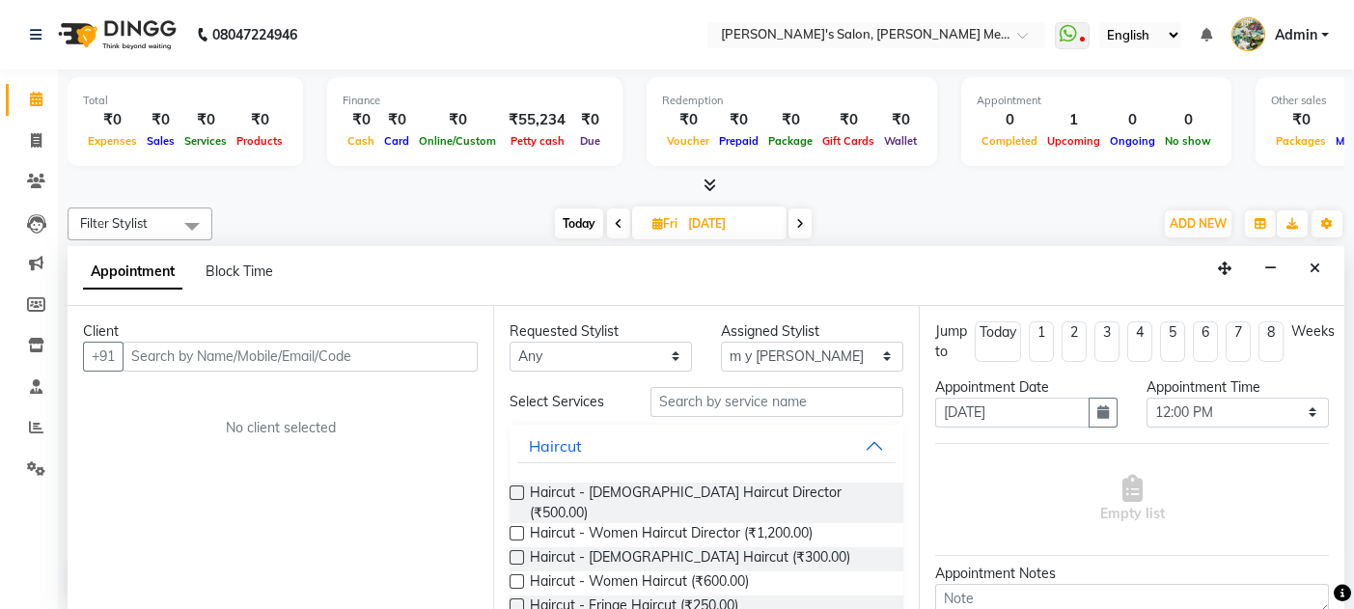
click at [511, 526] on label at bounding box center [517, 533] width 14 height 14
click at [511, 529] on input "checkbox" at bounding box center [516, 535] width 13 height 13
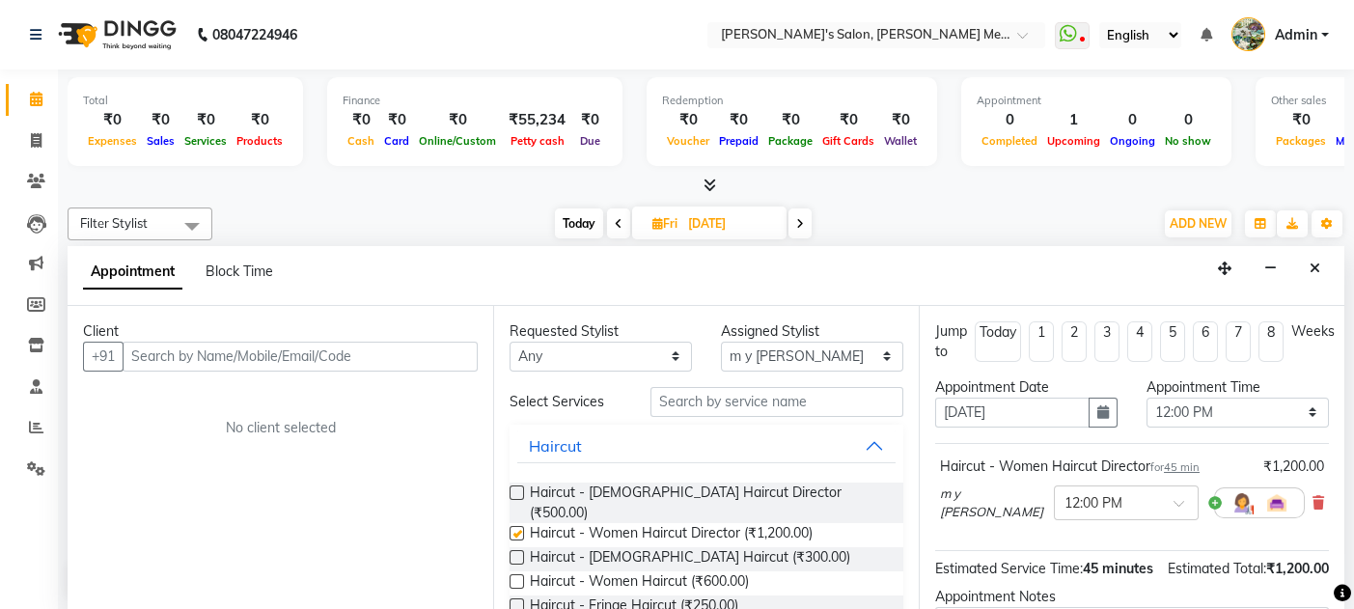
checkbox input "false"
click at [164, 353] on input "text" at bounding box center [300, 357] width 355 height 30
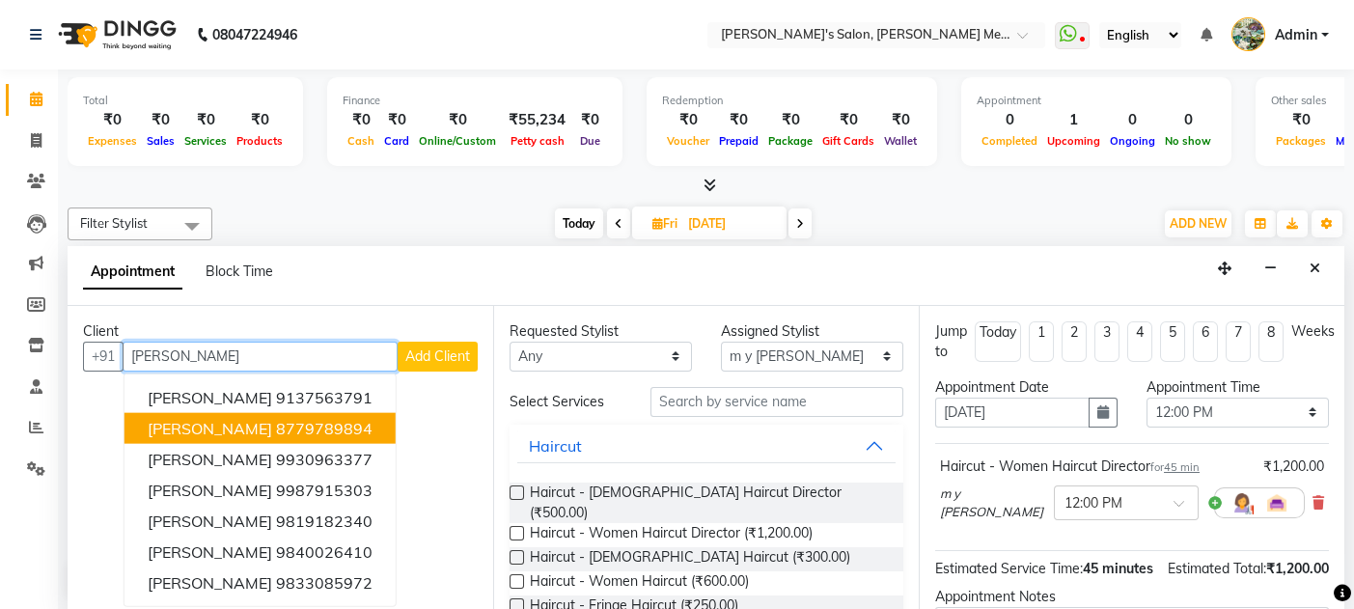
click at [190, 426] on span "karishma triphathi" at bounding box center [210, 427] width 124 height 19
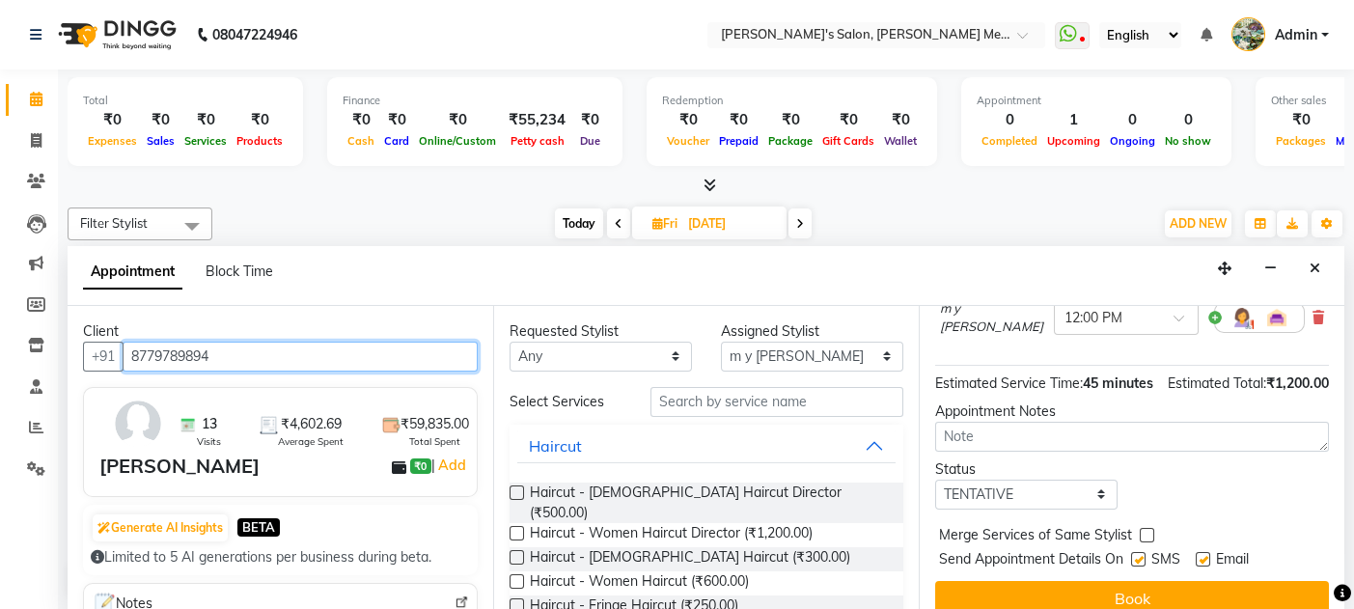
scroll to position [221, 0]
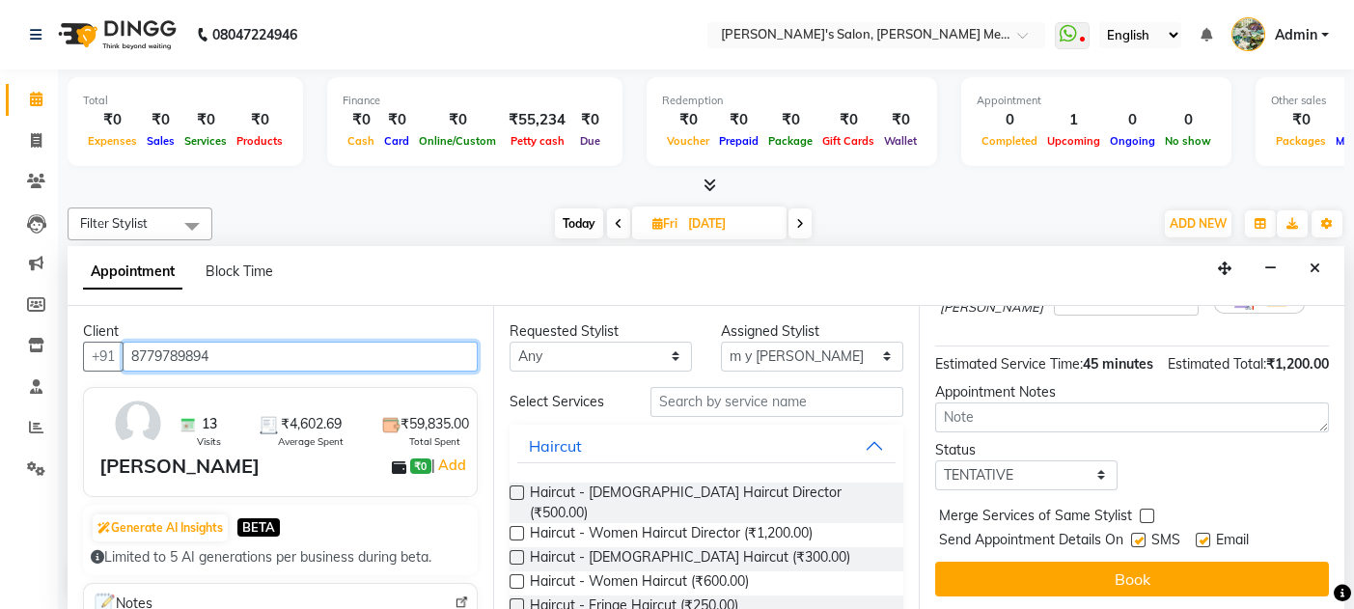
type input "8779789894"
click at [1203, 540] on label at bounding box center [1203, 540] width 14 height 14
click at [1203, 540] on input "checkbox" at bounding box center [1202, 542] width 13 height 13
checkbox input "false"
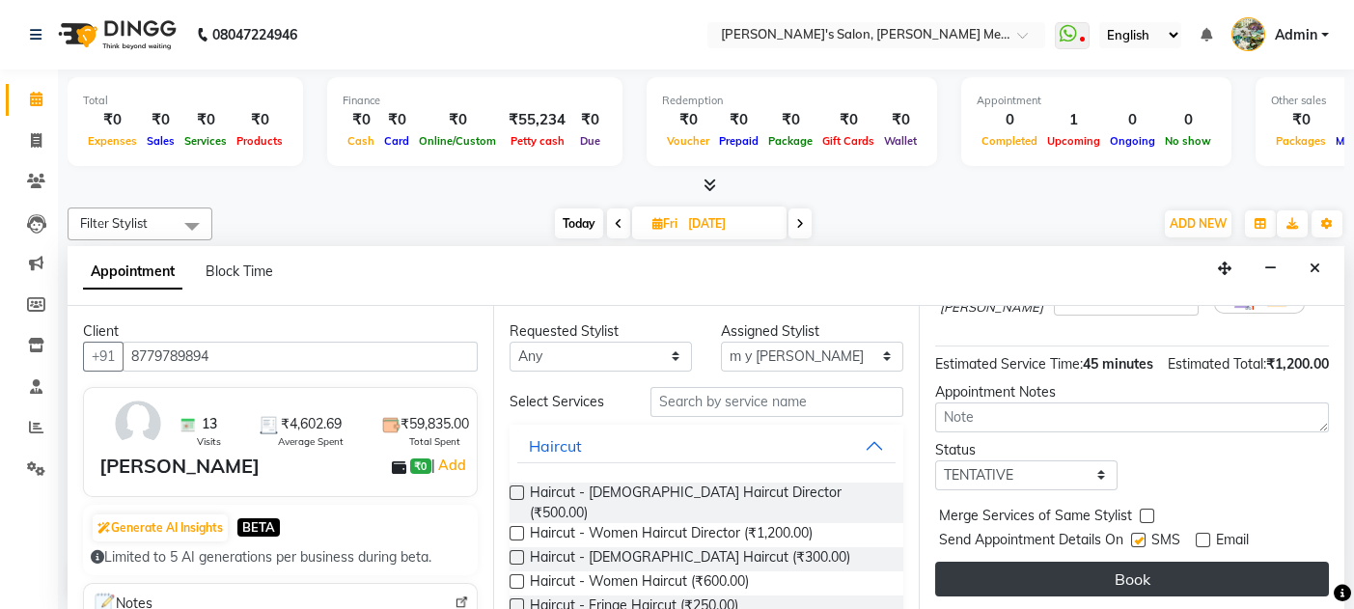
click at [1131, 571] on button "Book" at bounding box center [1132, 579] width 394 height 35
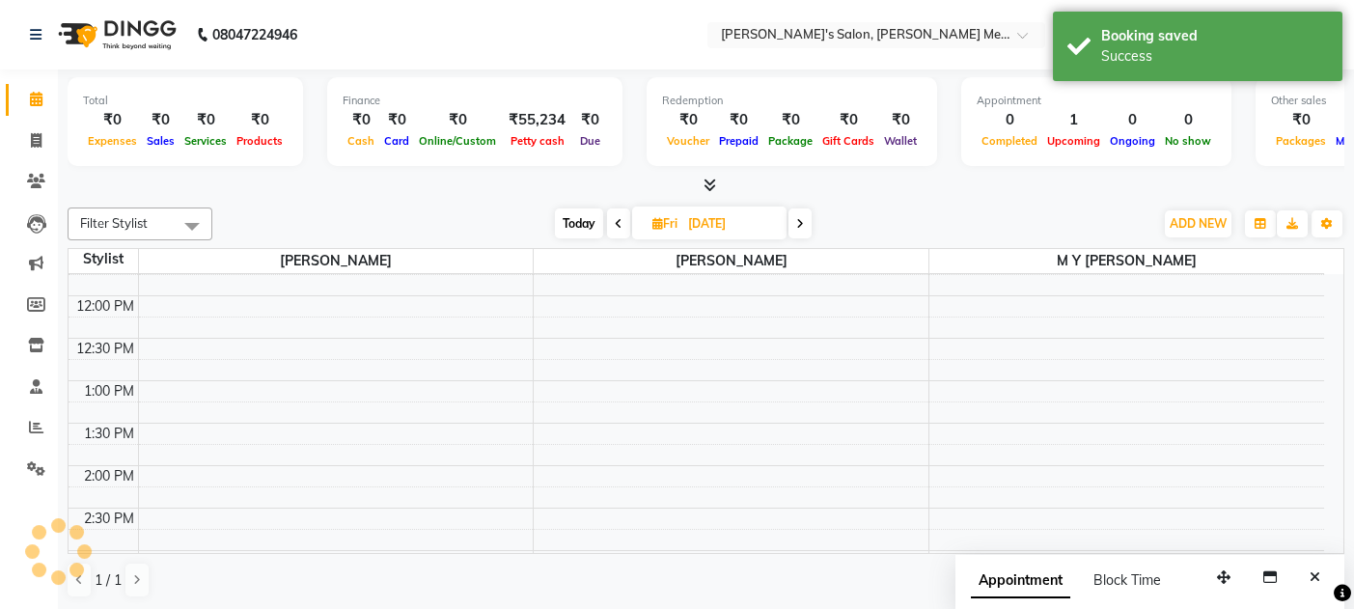
scroll to position [0, 0]
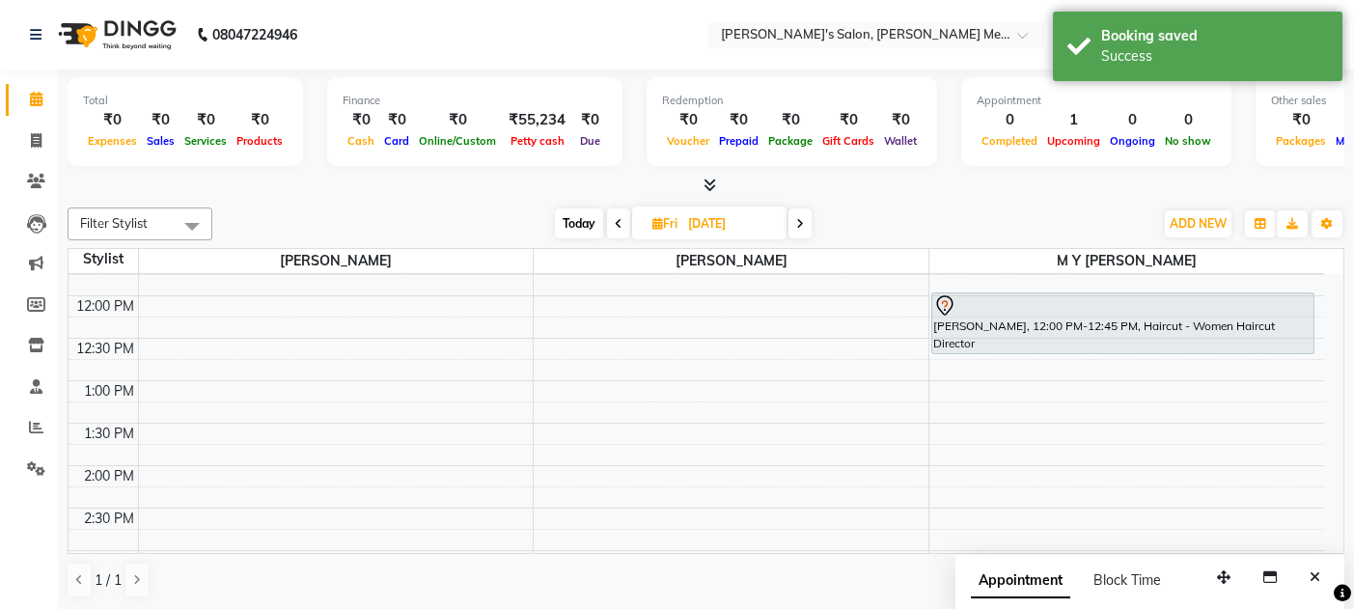
click at [579, 213] on span "Today" at bounding box center [579, 223] width 48 height 30
type input "[DATE]"
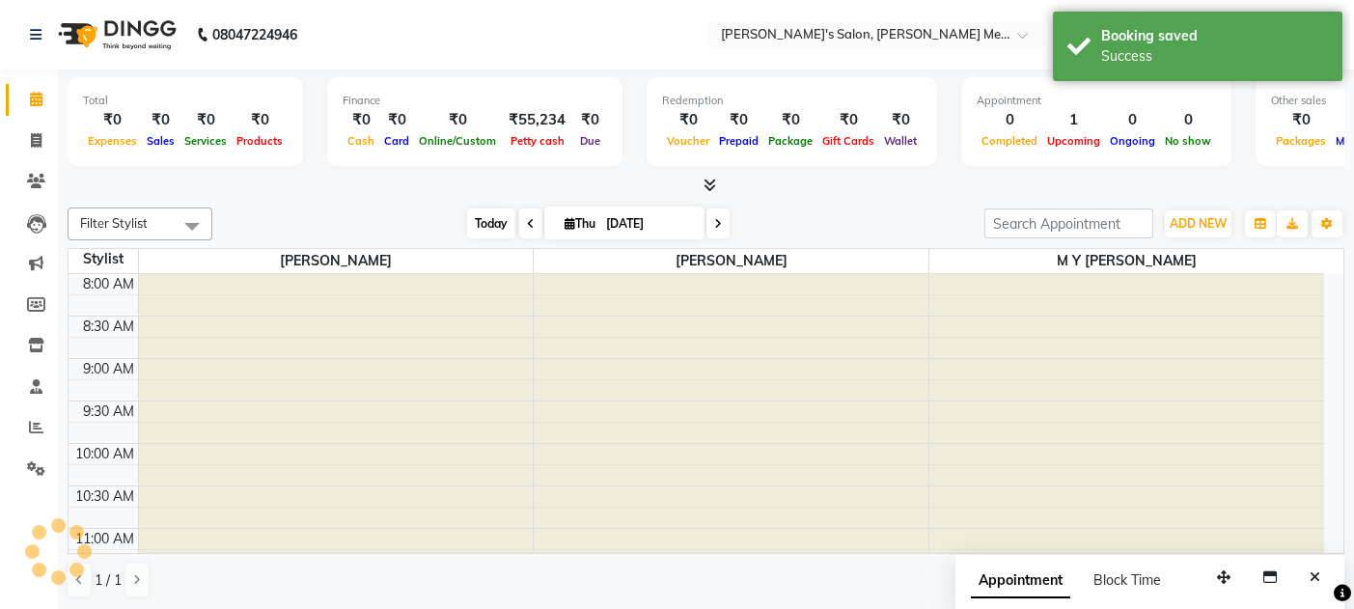
scroll to position [421, 0]
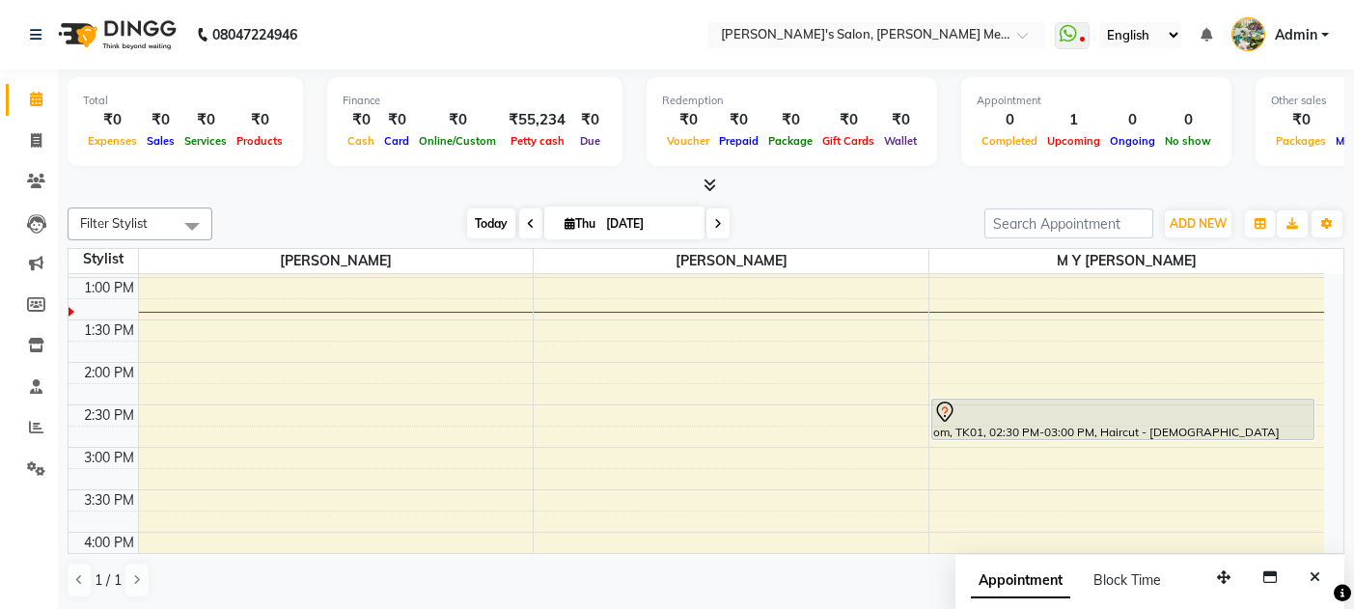
click at [482, 222] on span "Today" at bounding box center [491, 223] width 48 height 30
click at [31, 138] on icon at bounding box center [36, 140] width 11 height 14
select select "service"
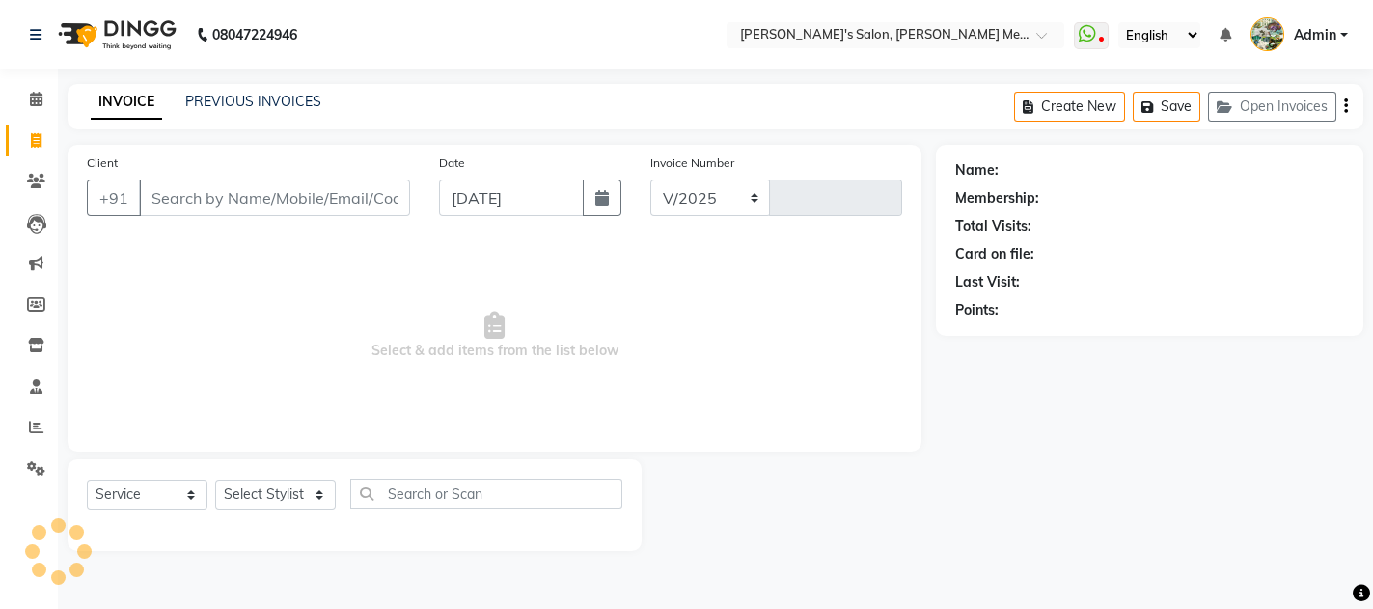
select select "582"
type input "0564"
click at [185, 203] on input "Client" at bounding box center [274, 197] width 271 height 37
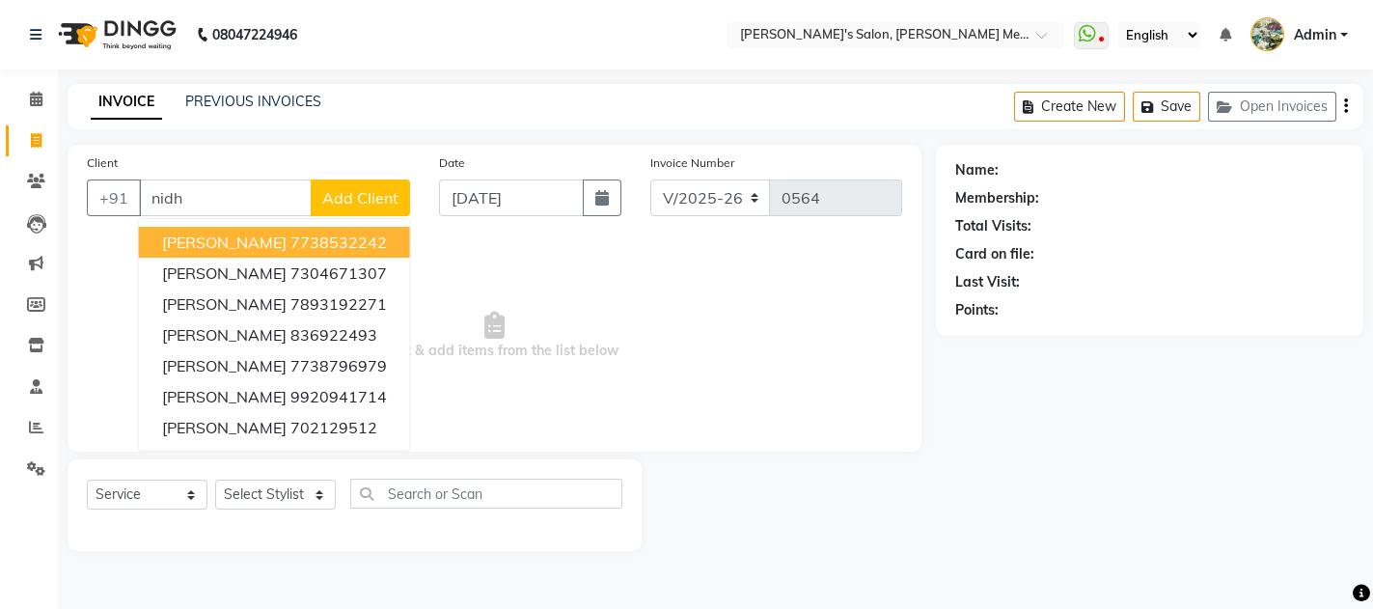
click at [214, 233] on span "nidhi k." at bounding box center [224, 242] width 124 height 19
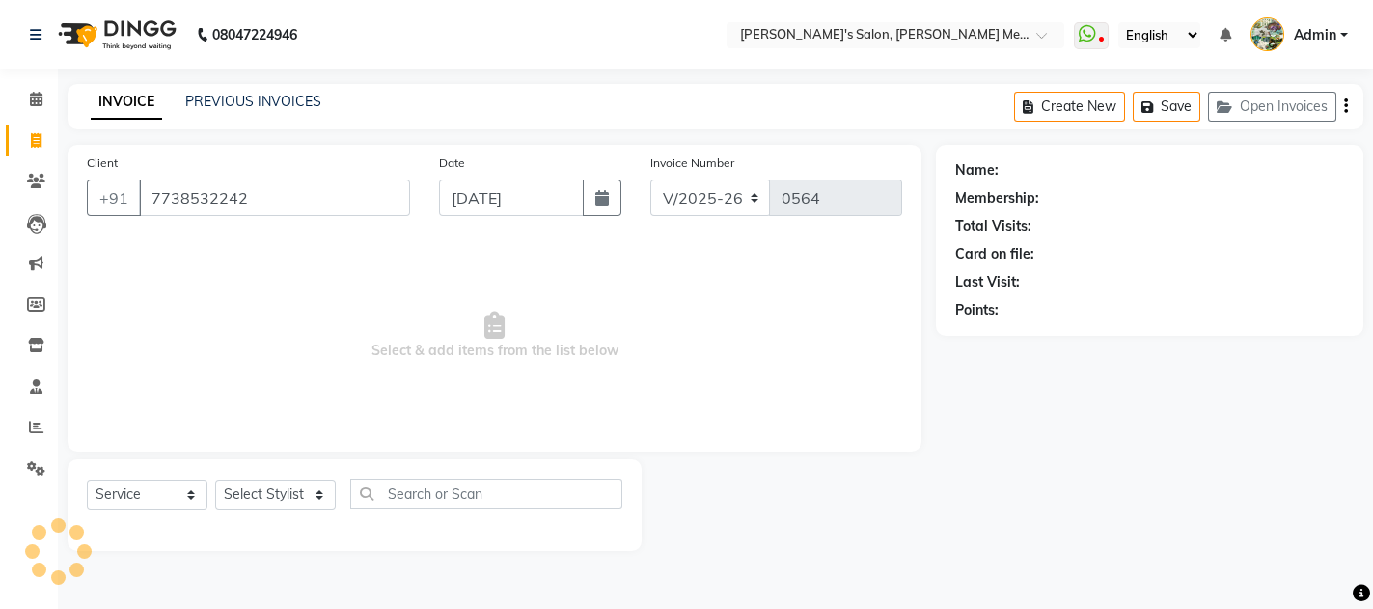
type input "7738532242"
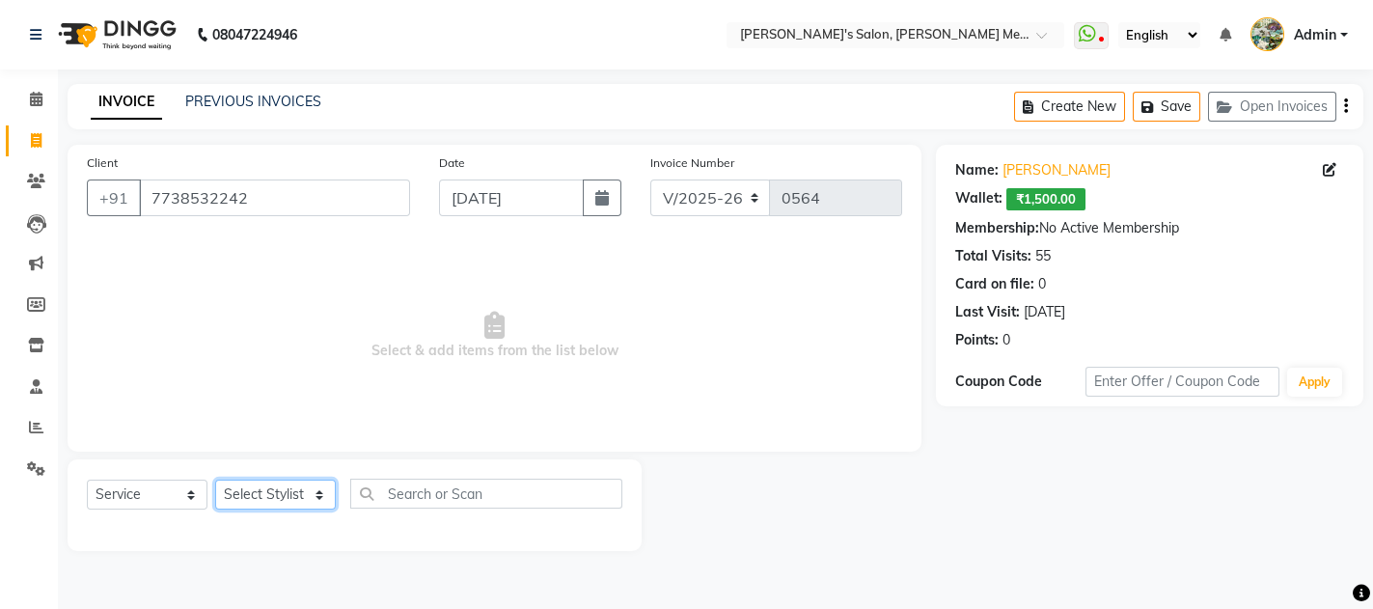
click at [264, 498] on select "Select Stylist [PERSON_NAME] m y [PERSON_NAME]" at bounding box center [275, 495] width 121 height 30
select select "7819"
click at [215, 480] on select "Select Stylist [PERSON_NAME] m y [PERSON_NAME]" at bounding box center [275, 495] width 121 height 30
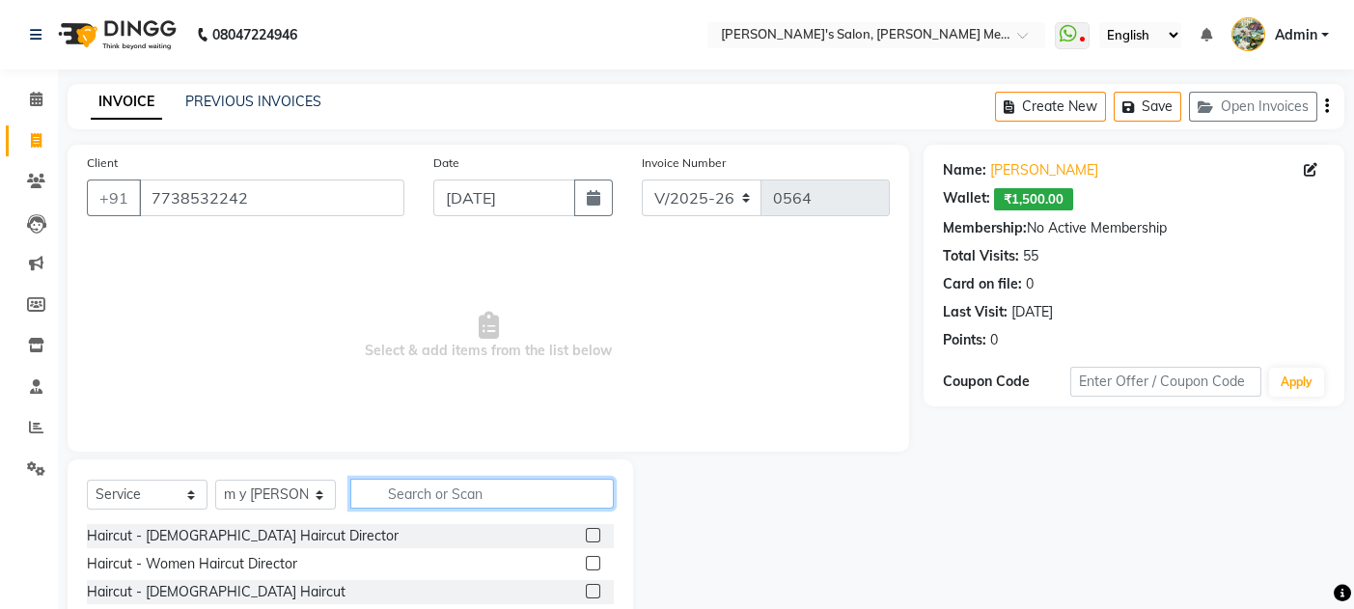
click at [407, 487] on input "text" at bounding box center [481, 494] width 263 height 30
type input "tou"
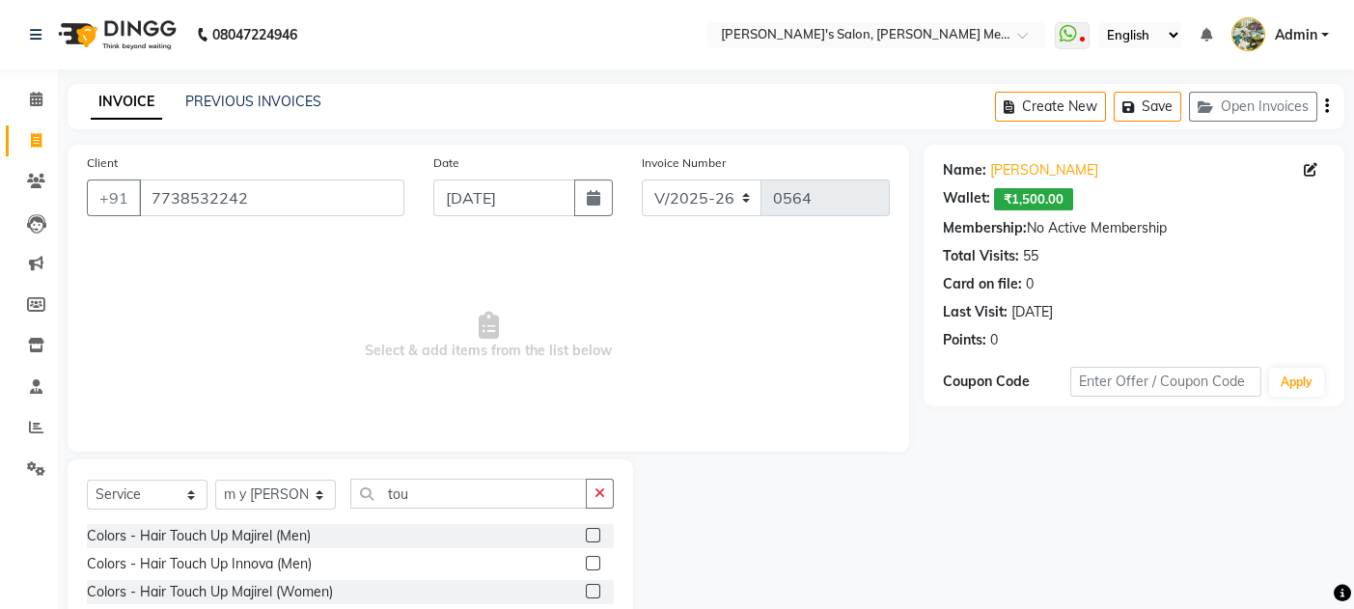
click at [590, 587] on label at bounding box center [593, 591] width 14 height 14
click at [590, 587] on input "checkbox" at bounding box center [592, 592] width 13 height 13
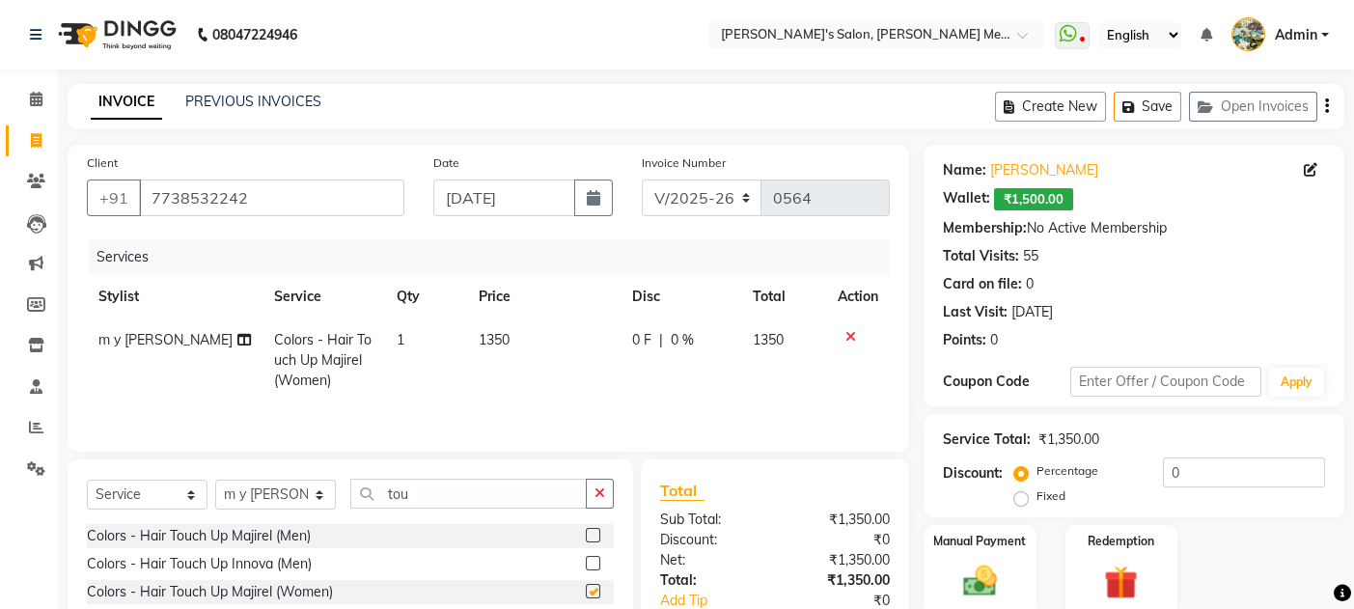
checkbox input "false"
click at [432, 489] on input "tou" at bounding box center [468, 494] width 236 height 30
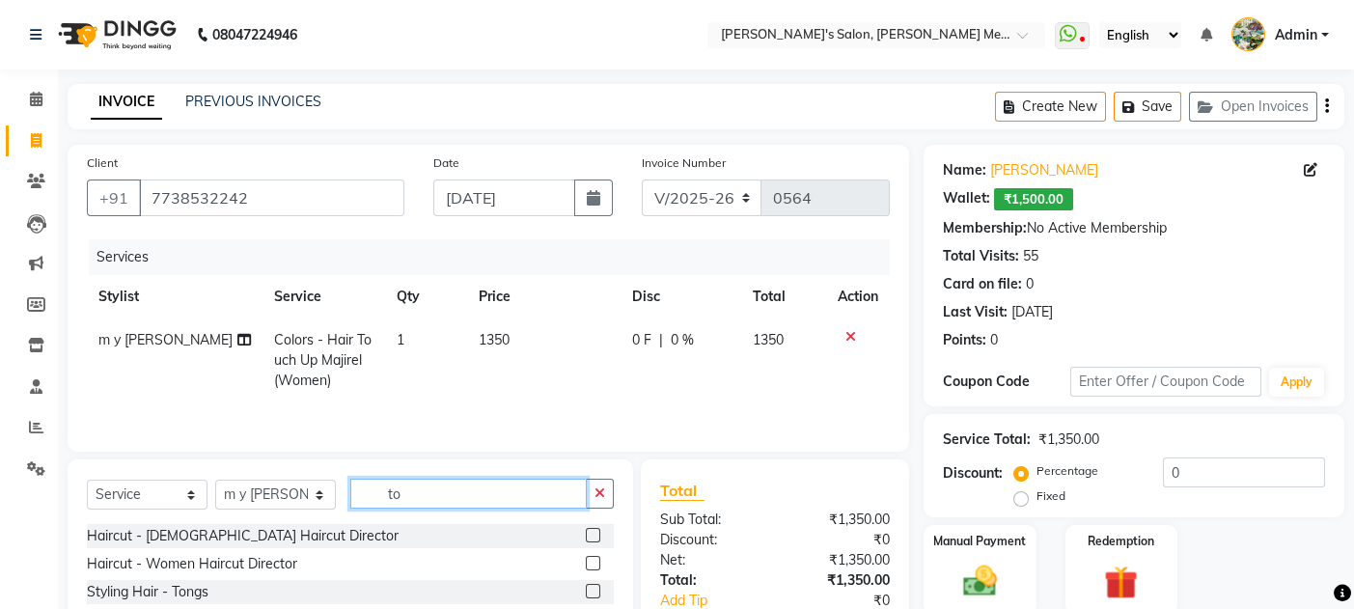
type input "t"
type input "hand"
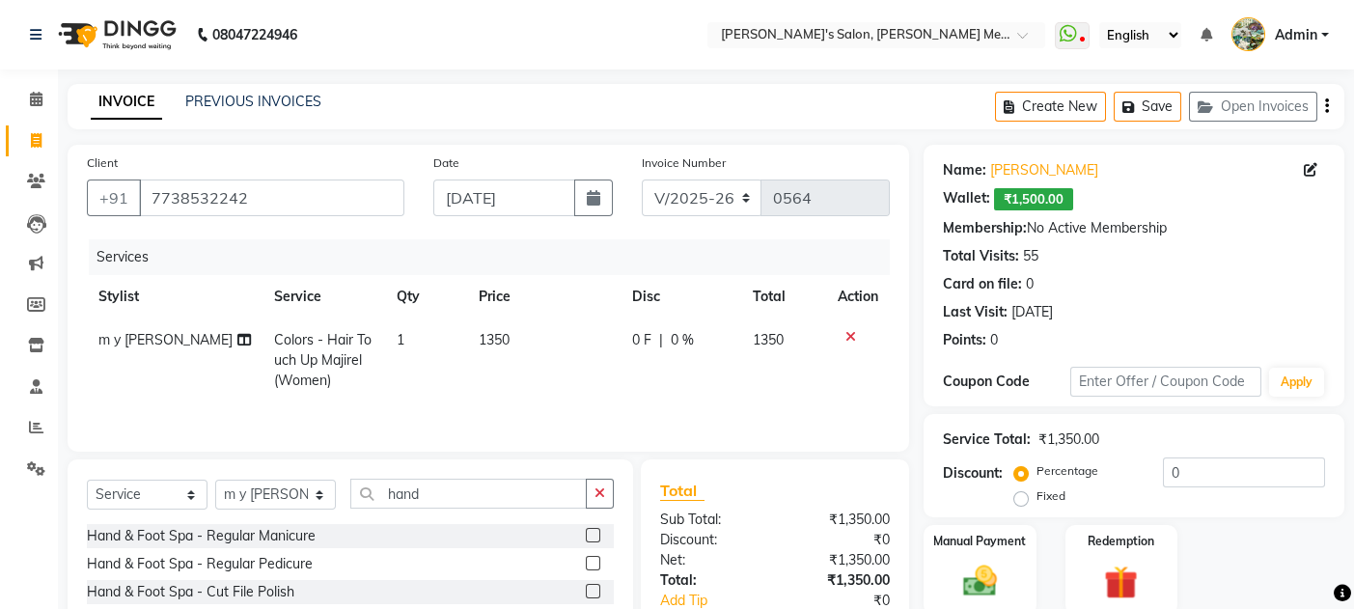
click at [475, 398] on td "1350" at bounding box center [543, 360] width 153 height 84
select select "7819"
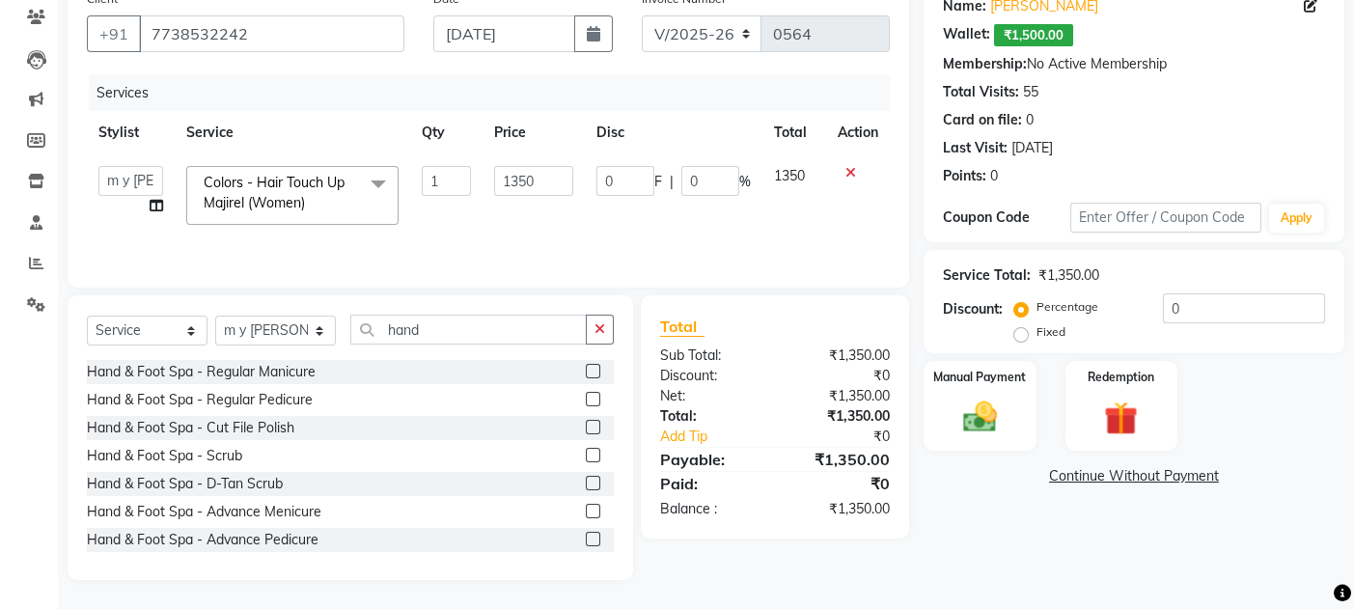
scroll to position [165, 0]
click at [586, 537] on label at bounding box center [593, 539] width 14 height 14
click at [586, 537] on input "checkbox" at bounding box center [592, 540] width 13 height 13
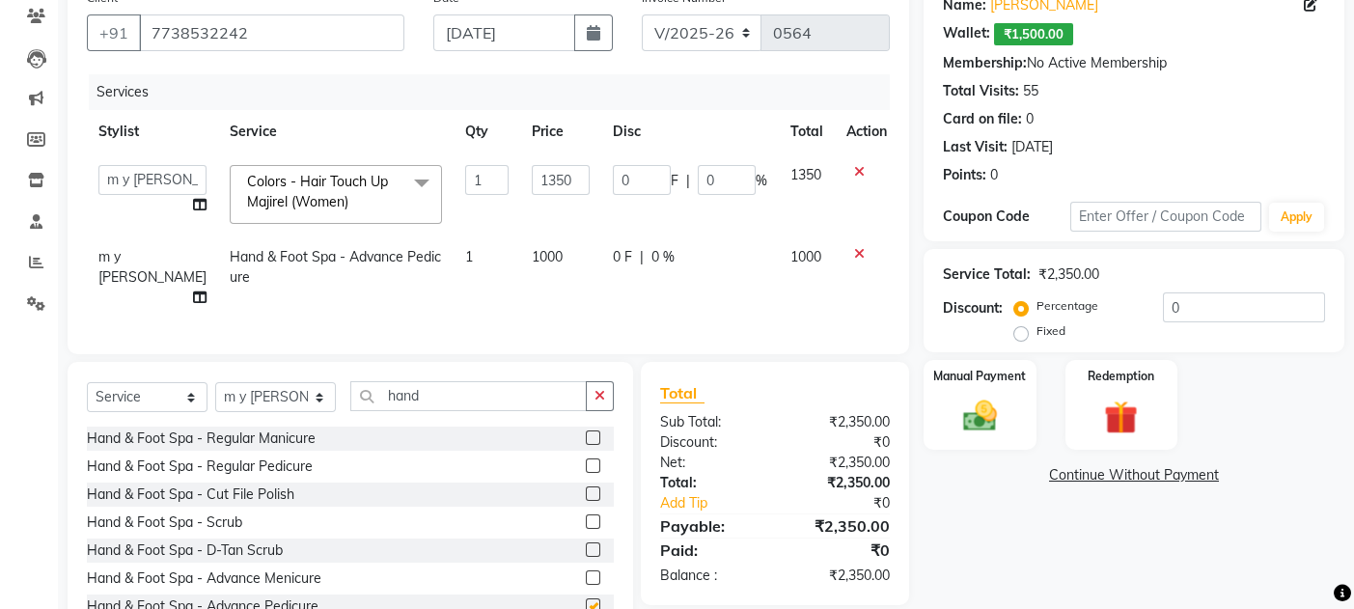
checkbox input "false"
click at [532, 248] on span "1000" at bounding box center [547, 256] width 31 height 17
select select "7819"
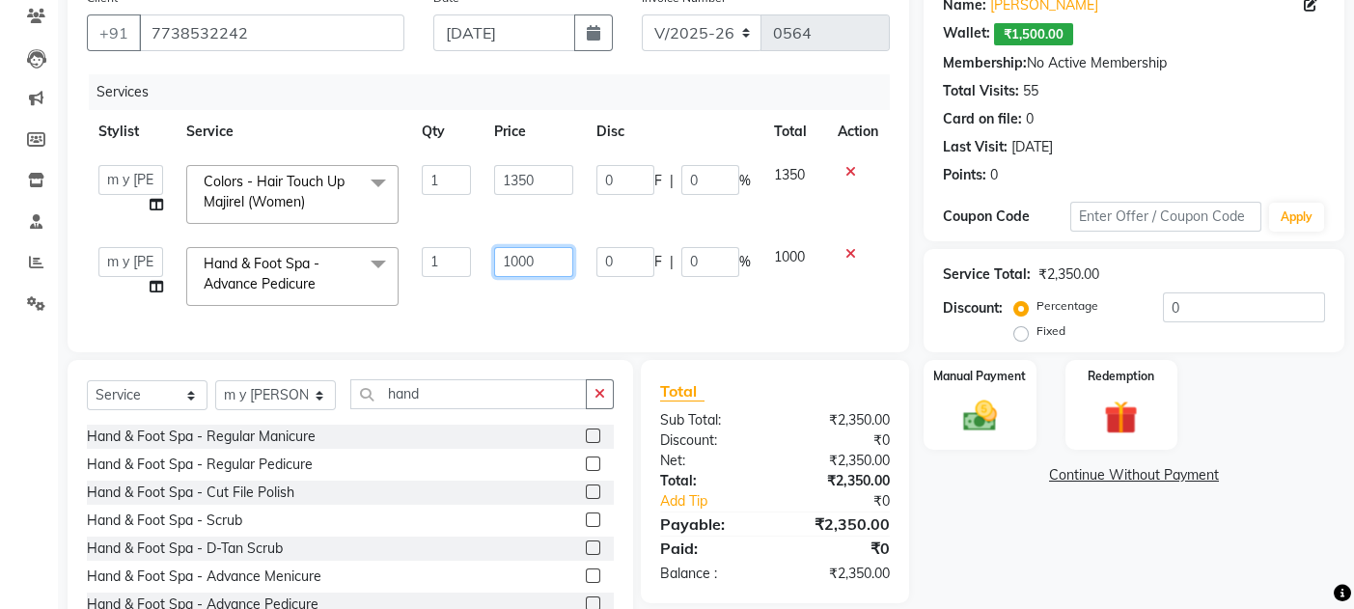
click at [518, 261] on input "1000" at bounding box center [533, 262] width 79 height 30
type input "1200"
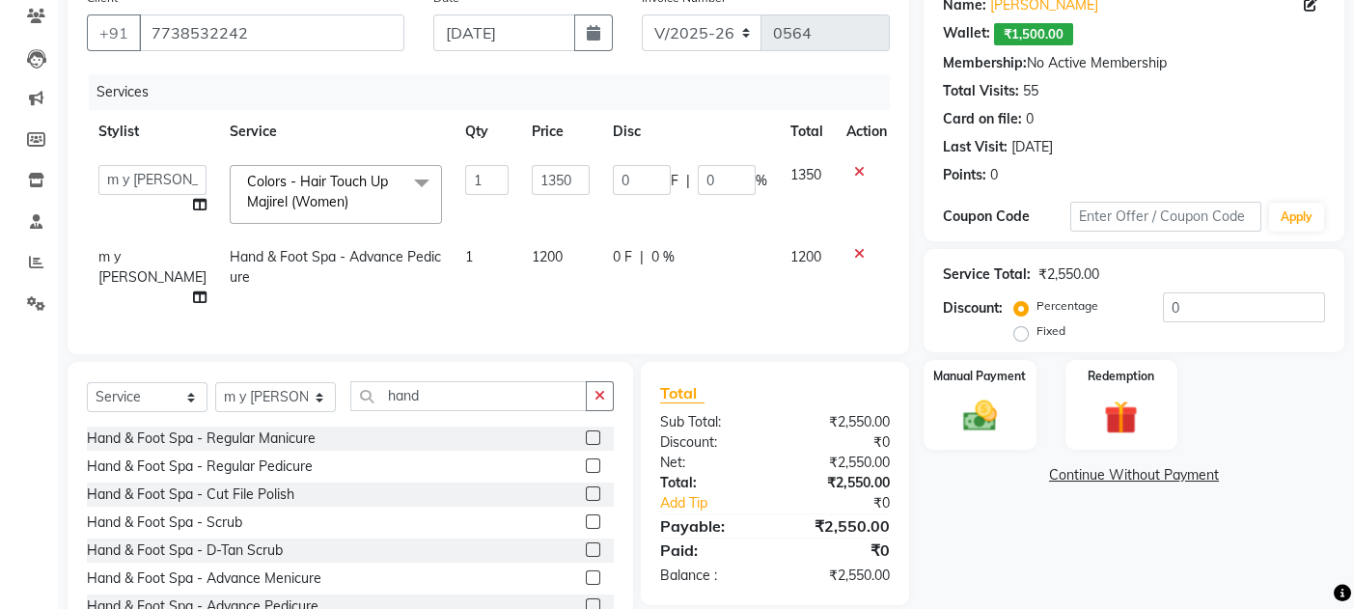
click at [589, 318] on div "Services Stylist Service Qty Price Disc Total Action Aashish m y sahani shaheen…" at bounding box center [488, 204] width 803 height 261
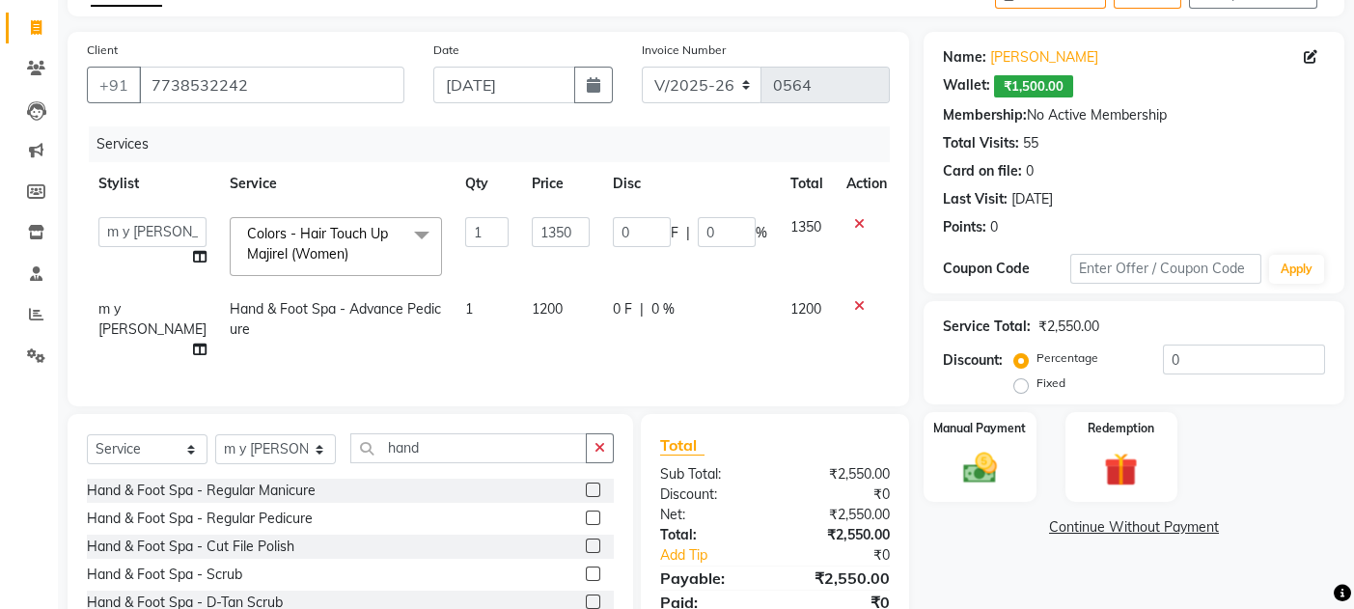
scroll to position [112, 0]
click at [963, 460] on img at bounding box center [980, 469] width 58 height 41
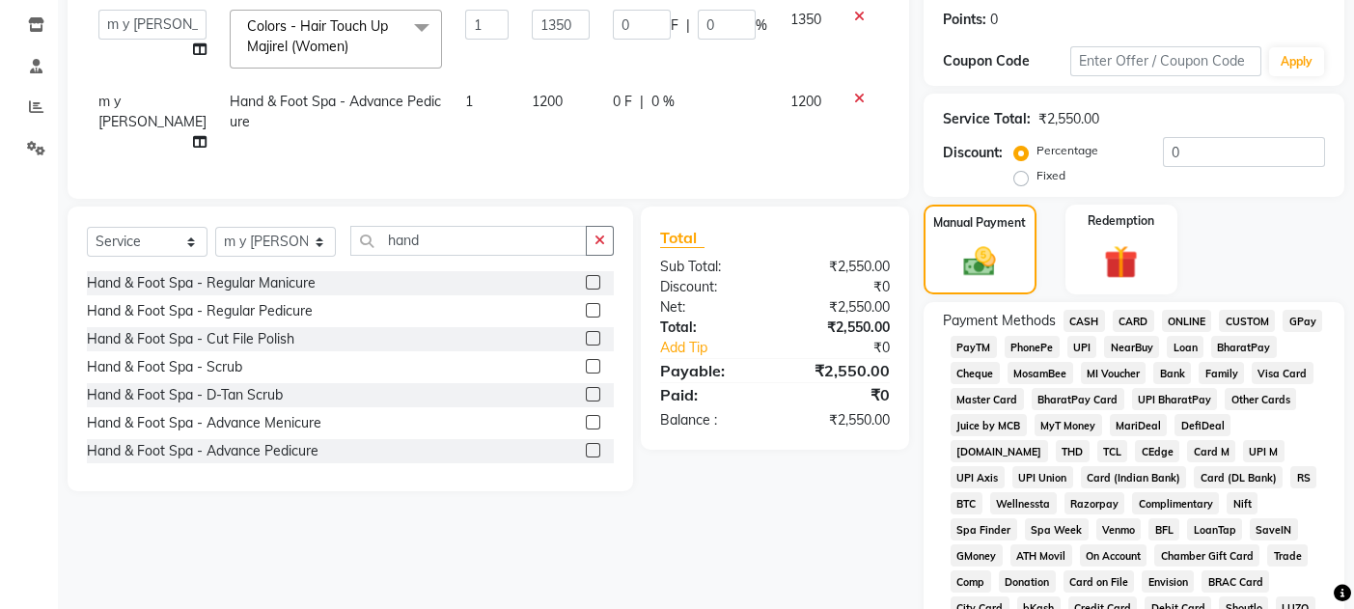
scroll to position [328, 0]
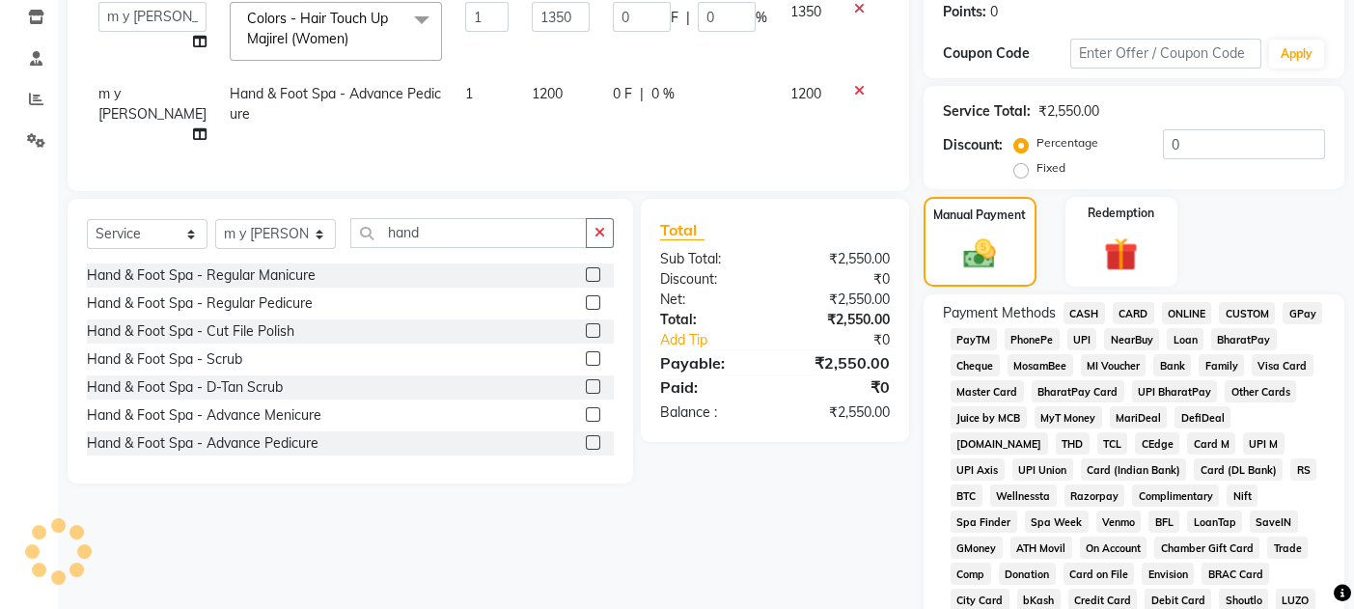
click at [1312, 321] on span "GPay" at bounding box center [1302, 313] width 40 height 22
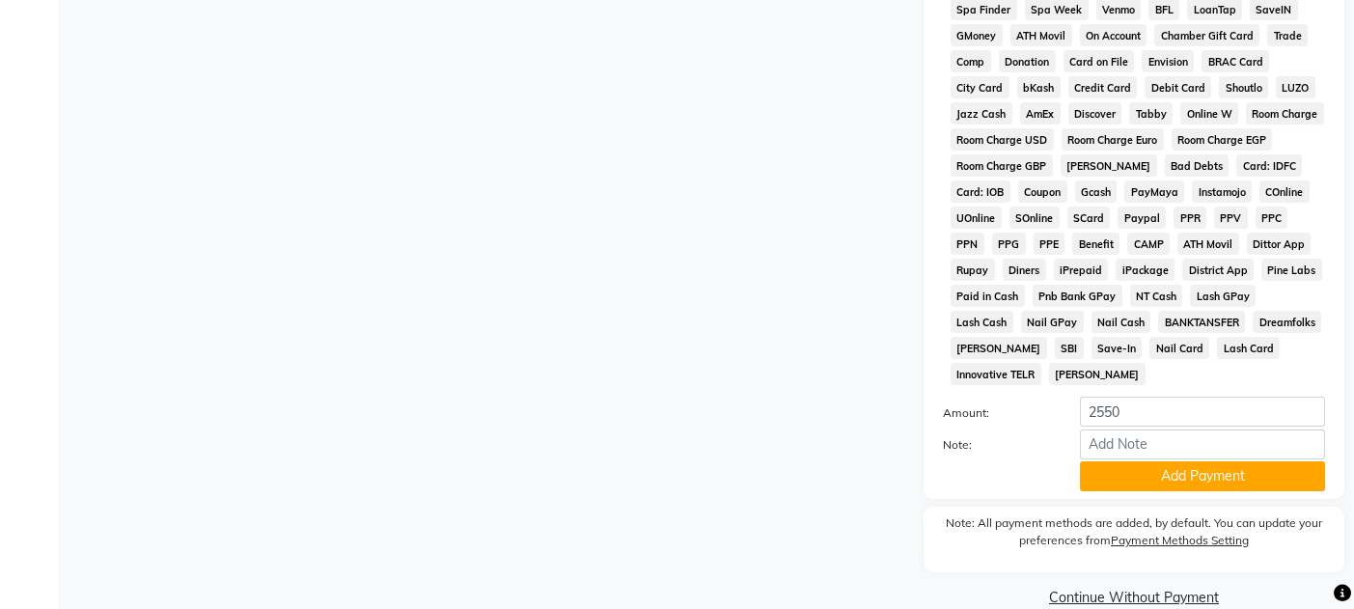
scroll to position [851, 0]
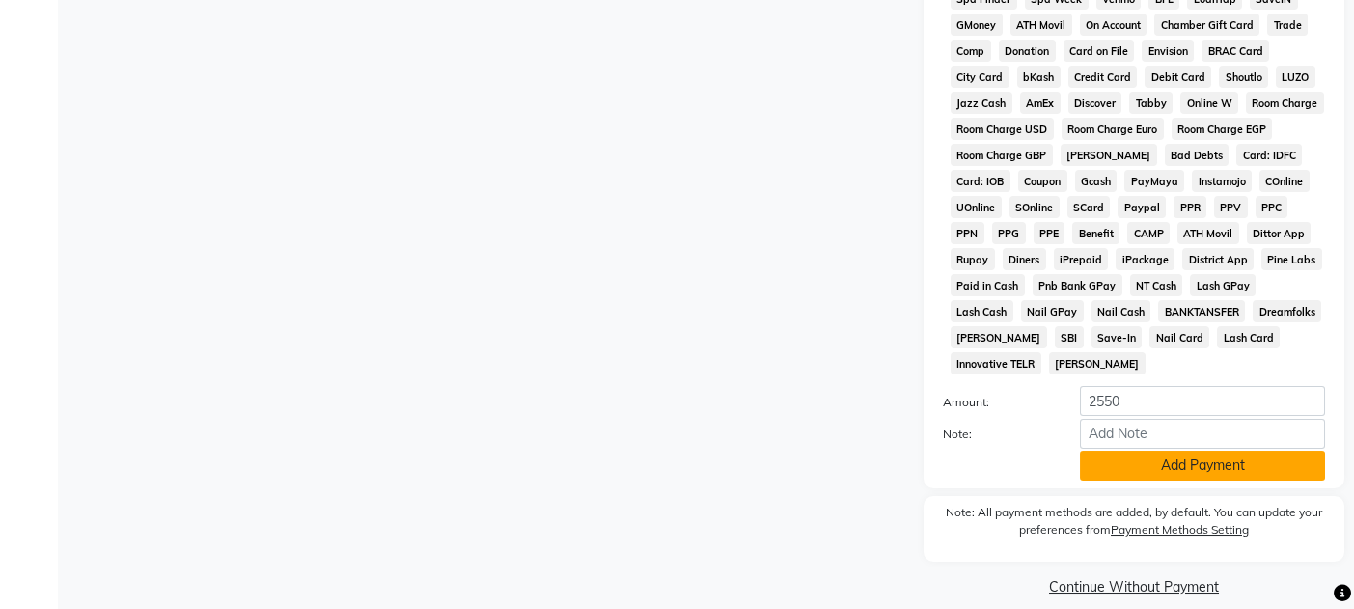
click at [1225, 451] on button "Add Payment" at bounding box center [1202, 466] width 245 height 30
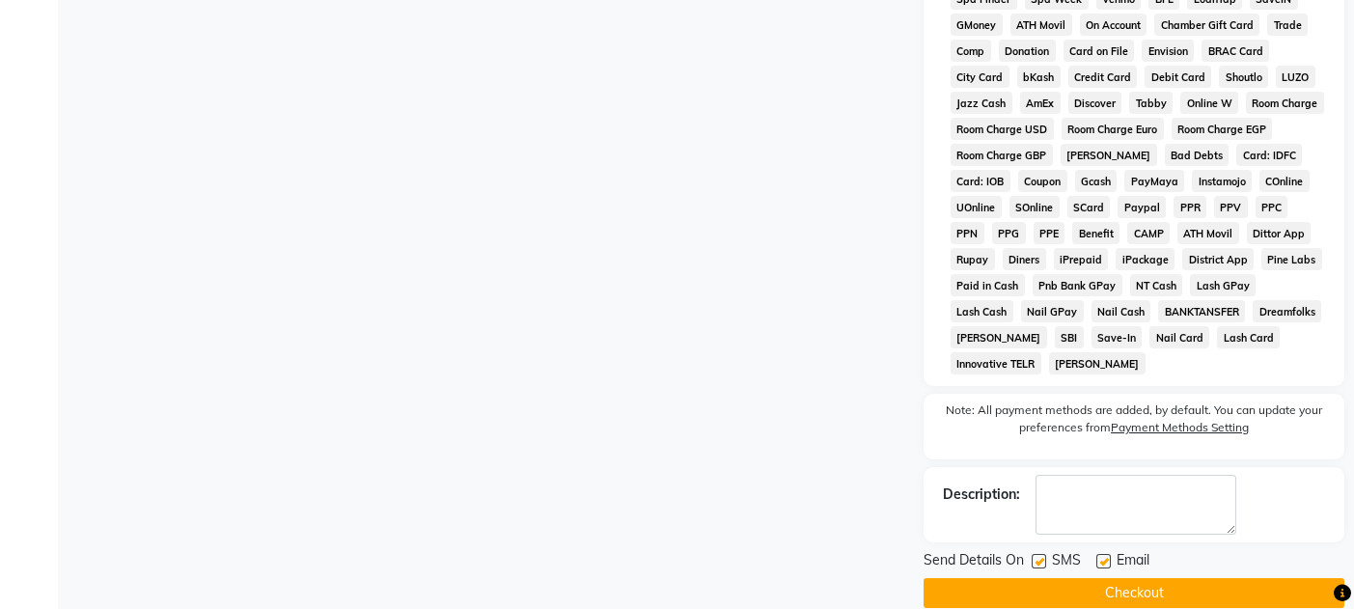
click at [1044, 554] on label at bounding box center [1039, 561] width 14 height 14
click at [1044, 556] on input "checkbox" at bounding box center [1038, 562] width 13 height 13
checkbox input "false"
click at [1105, 554] on label at bounding box center [1103, 561] width 14 height 14
click at [1105, 556] on input "checkbox" at bounding box center [1102, 562] width 13 height 13
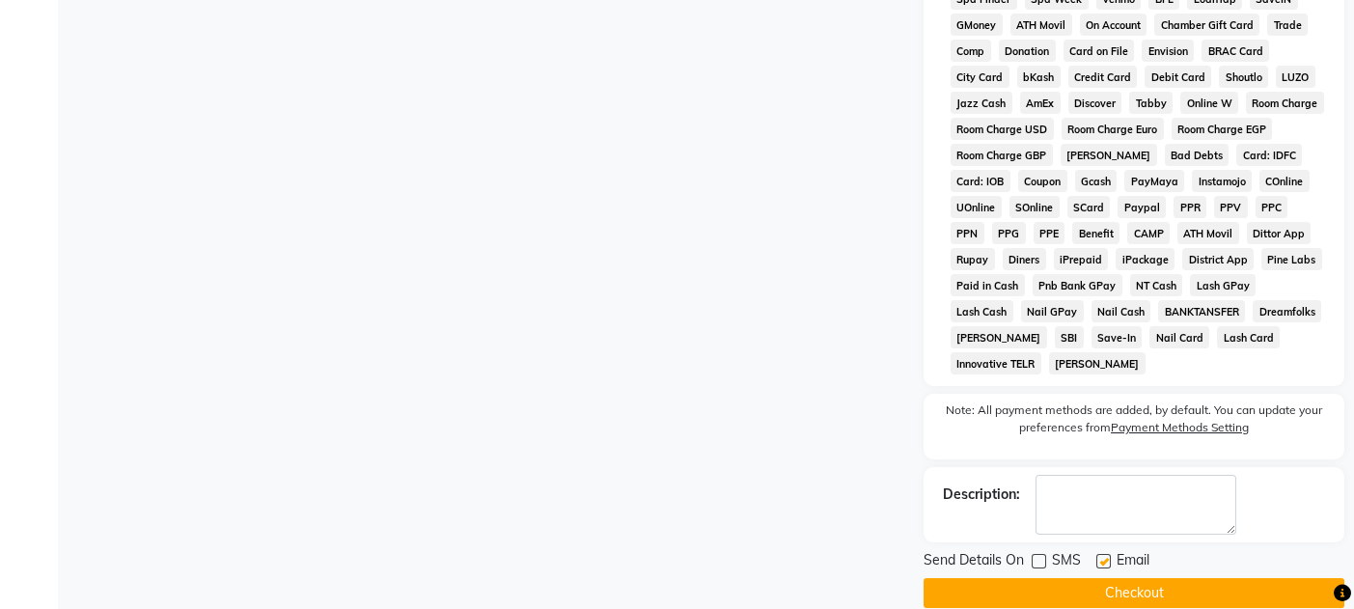
checkbox input "false"
click at [1103, 578] on button "Checkout" at bounding box center [1134, 593] width 421 height 30
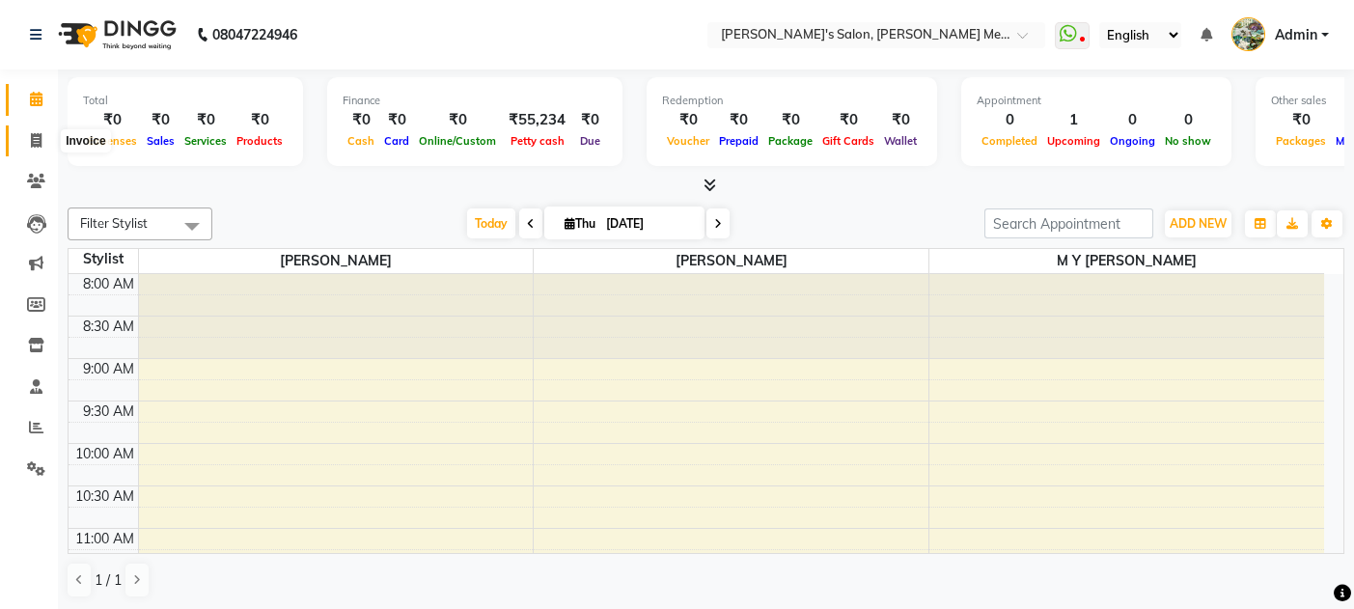
click at [33, 142] on icon at bounding box center [36, 140] width 11 height 14
select select "service"
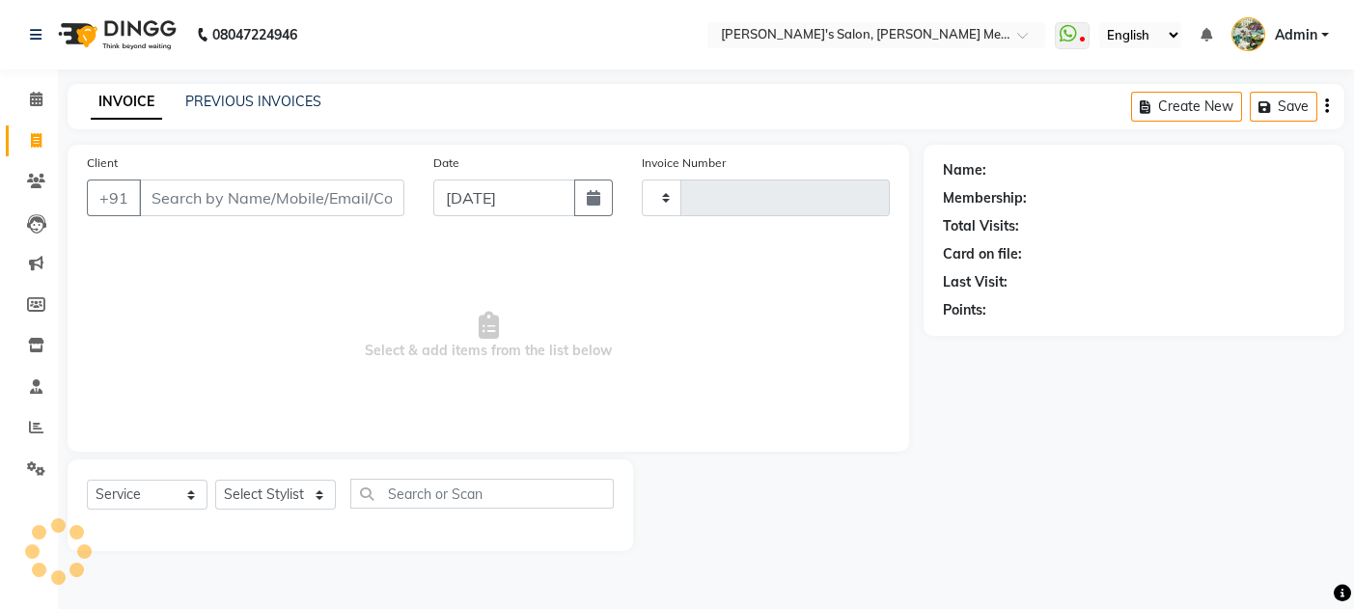
type input "0564"
select select "582"
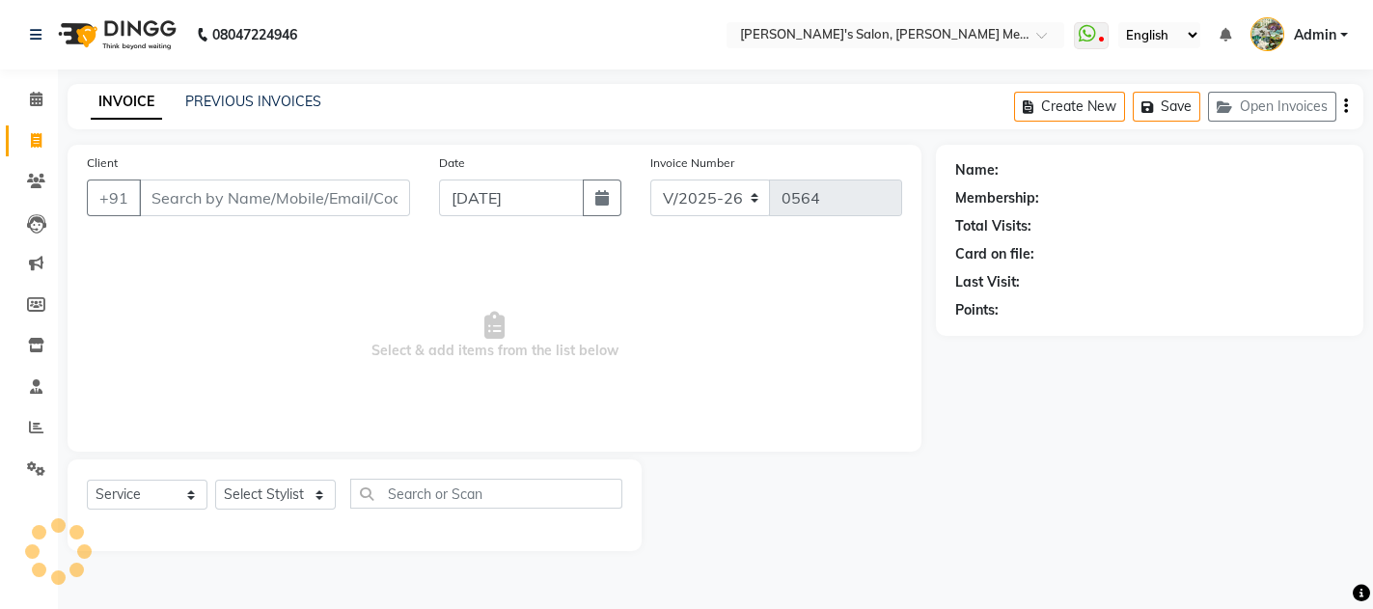
click at [173, 189] on input "Client" at bounding box center [274, 197] width 271 height 37
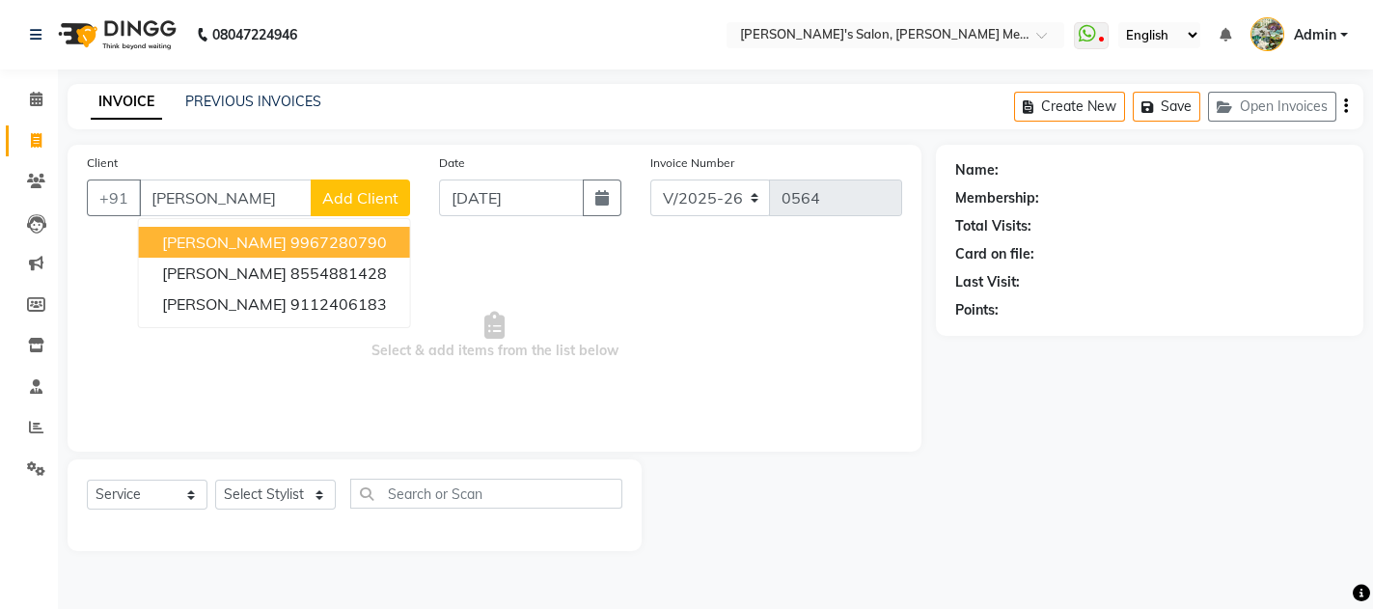
click at [233, 236] on span "[PERSON_NAME]" at bounding box center [224, 242] width 124 height 19
type input "9967280790"
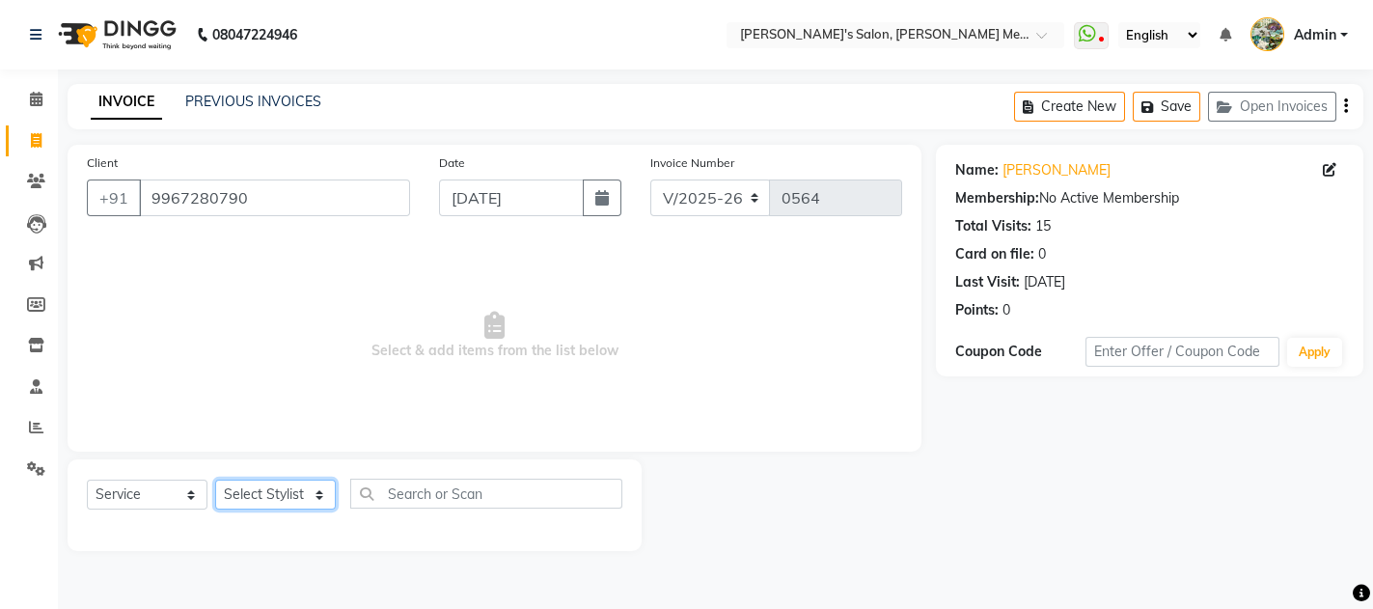
click at [265, 485] on select "Select Stylist [PERSON_NAME] m y [PERSON_NAME]" at bounding box center [275, 495] width 121 height 30
select select "7819"
click at [215, 480] on select "Select Stylist [PERSON_NAME] m y [PERSON_NAME]" at bounding box center [275, 495] width 121 height 30
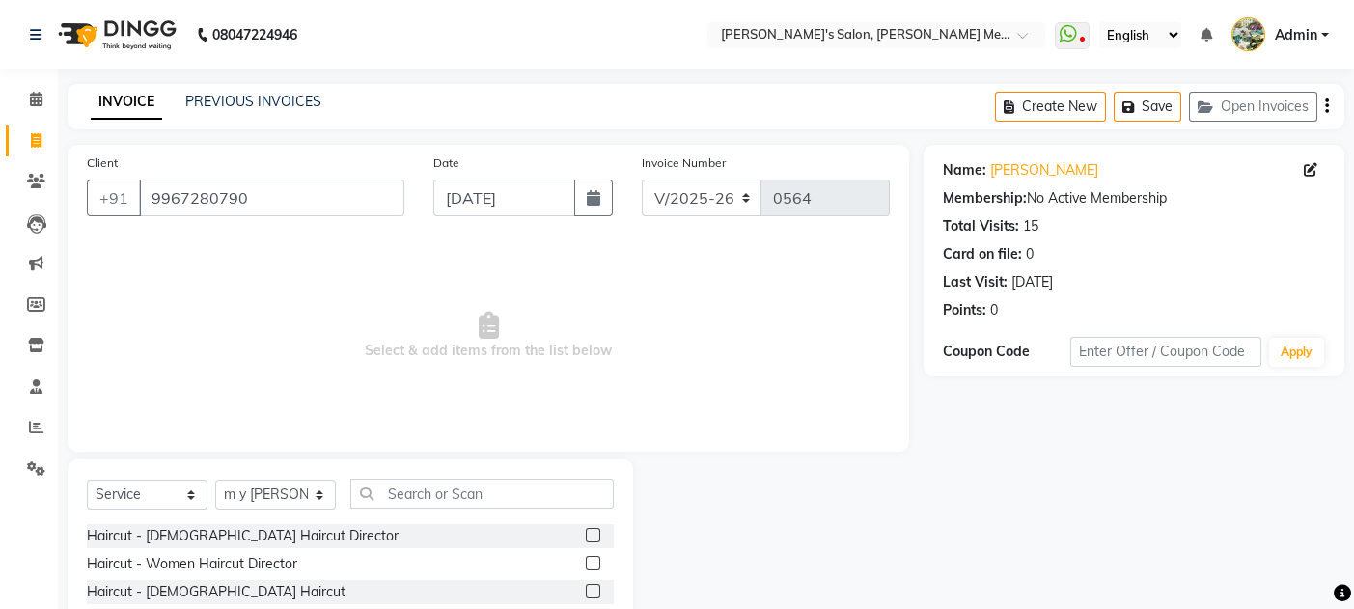
click at [586, 536] on label at bounding box center [593, 535] width 14 height 14
click at [586, 536] on input "checkbox" at bounding box center [592, 536] width 13 height 13
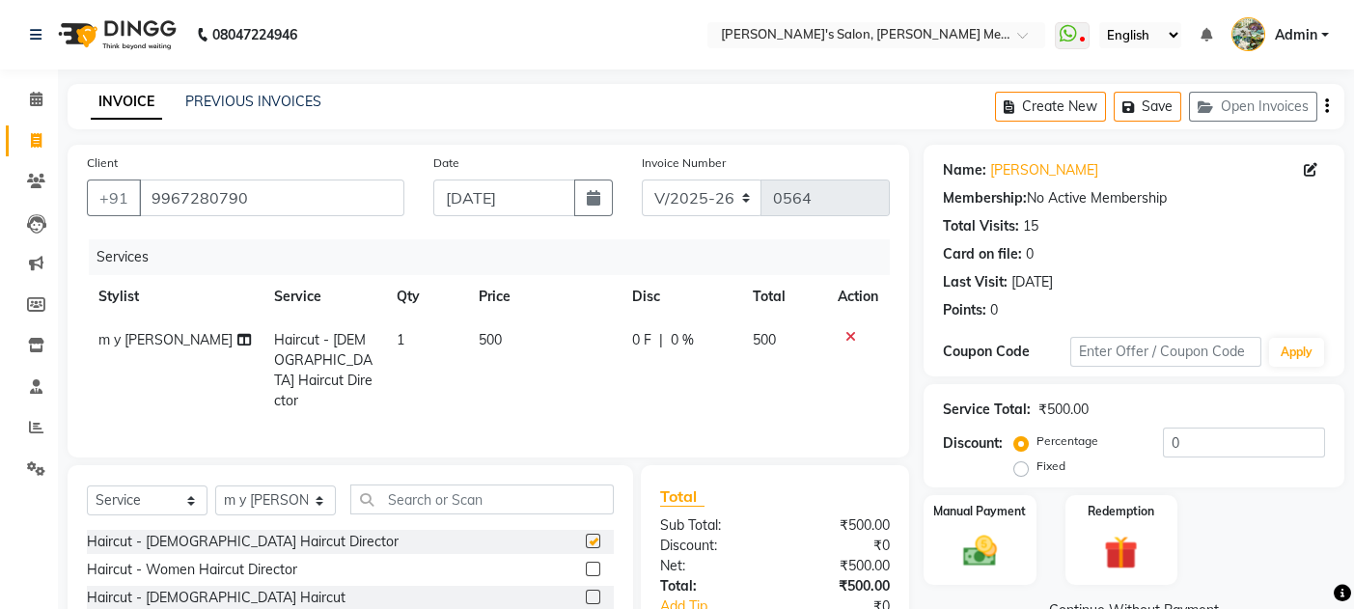
checkbox input "false"
click at [1016, 543] on div "Manual Payment" at bounding box center [980, 540] width 117 height 95
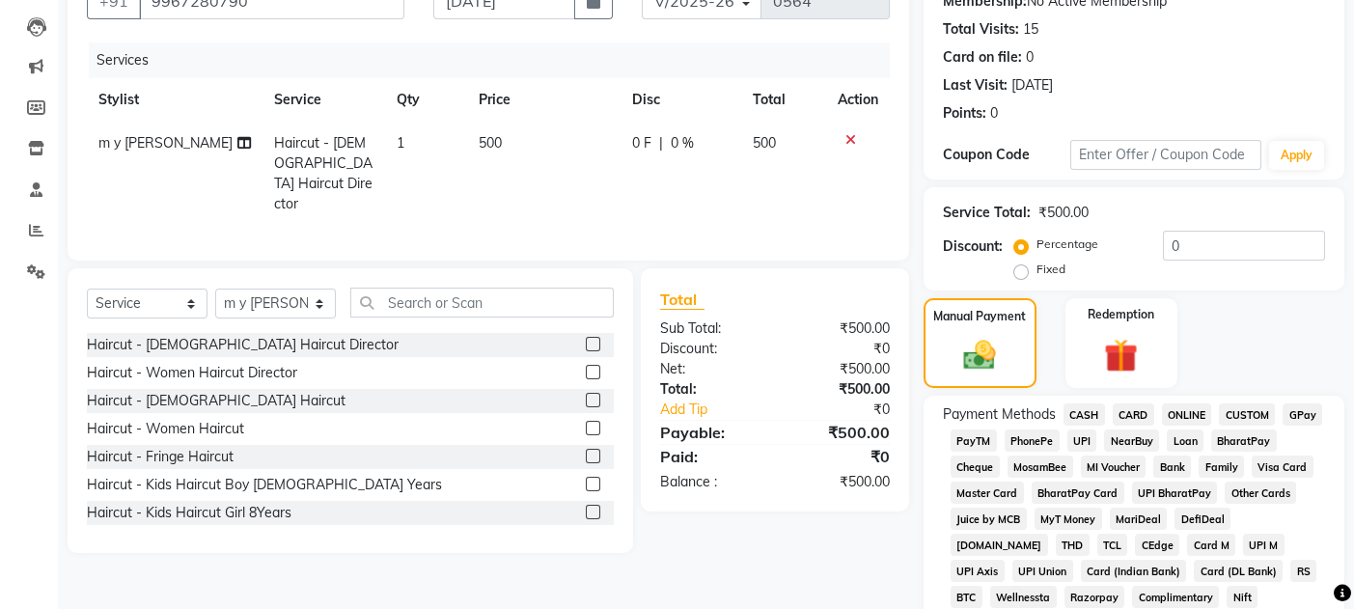
scroll to position [206, 0]
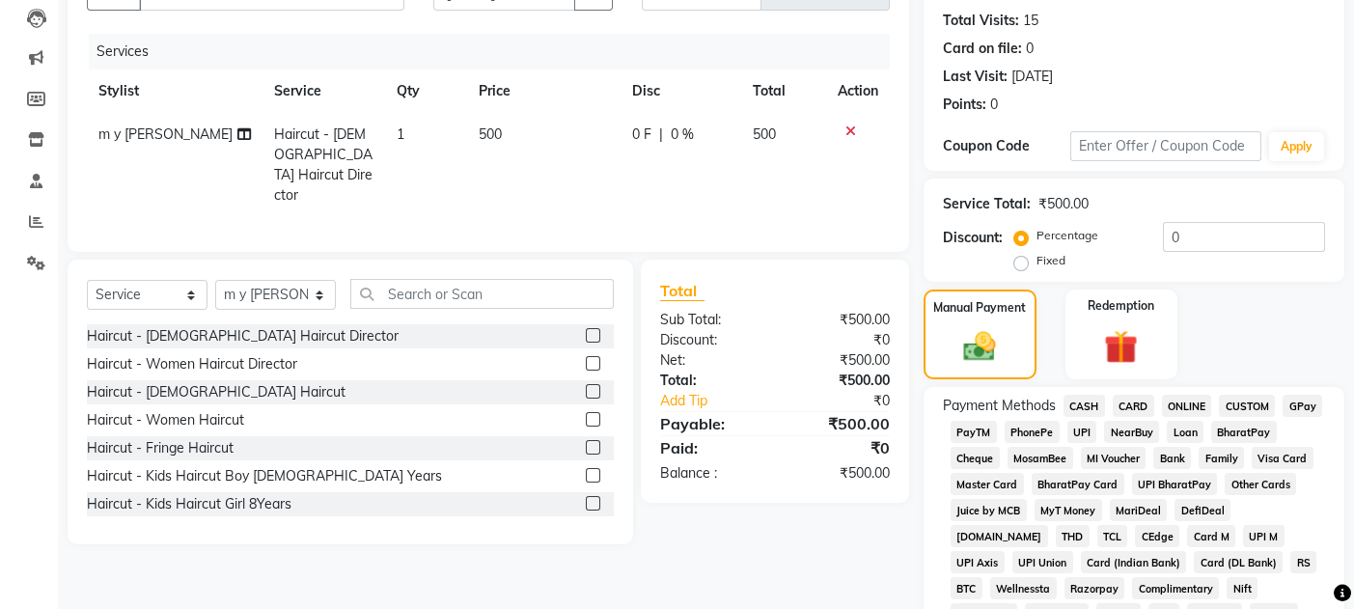
click at [1088, 408] on span "CASH" at bounding box center [1083, 406] width 41 height 22
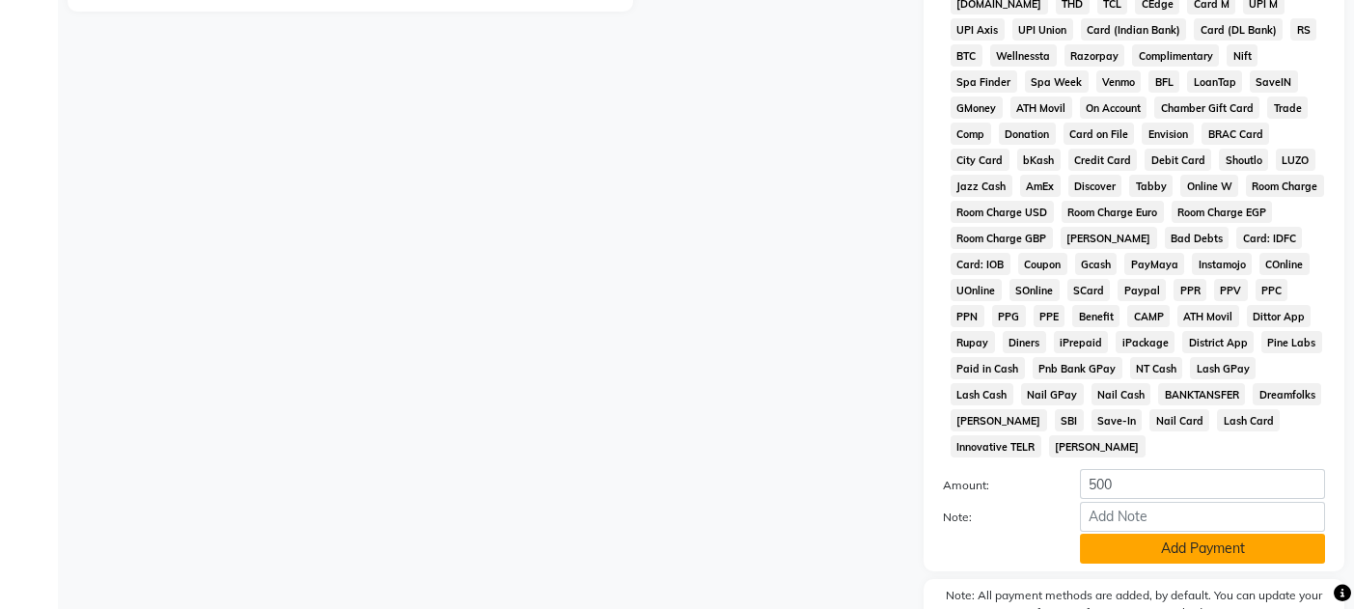
click at [1188, 534] on button "Add Payment" at bounding box center [1202, 549] width 245 height 30
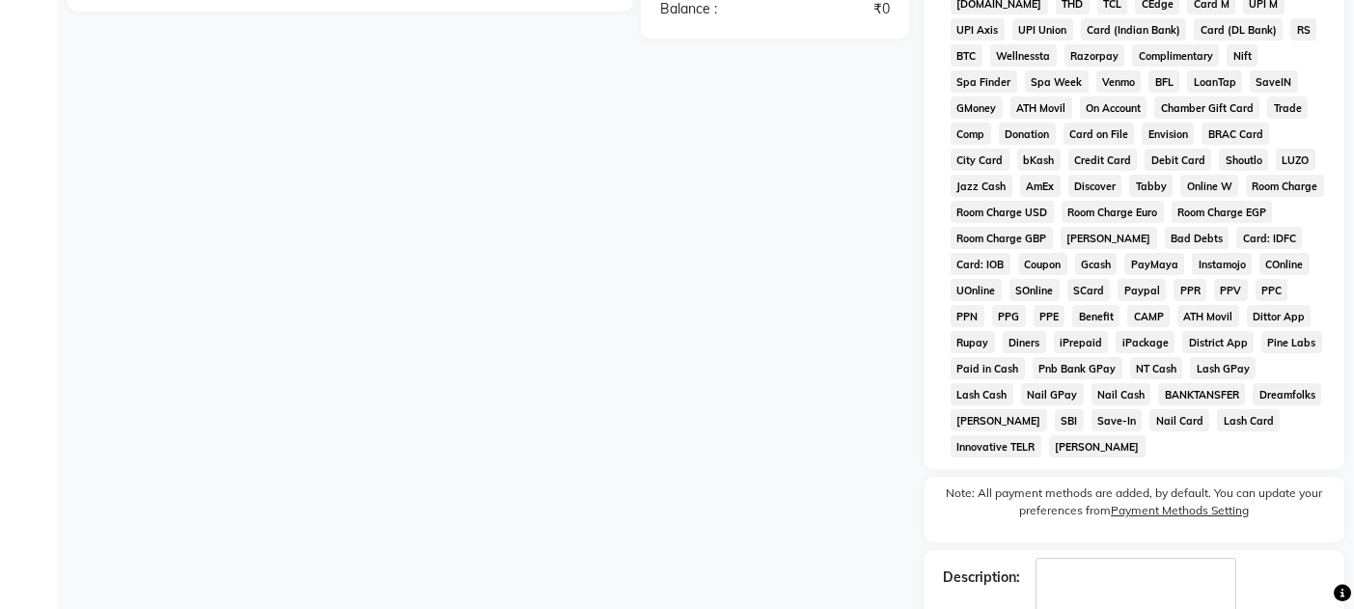
scroll to position [827, 0]
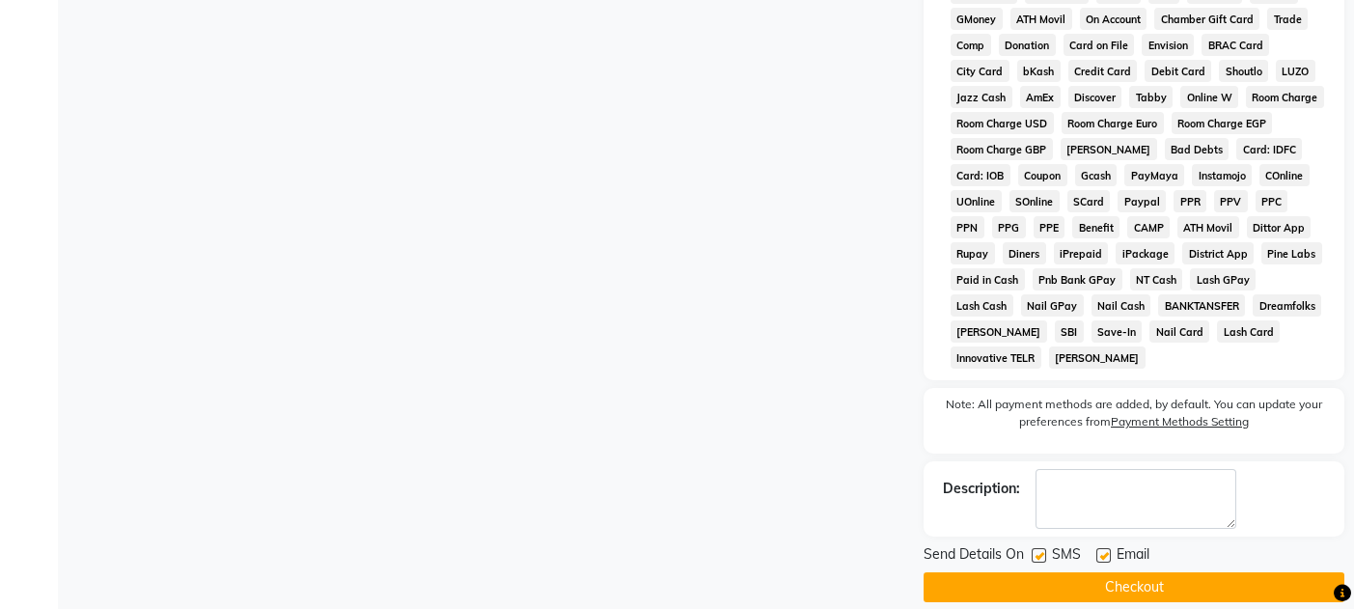
click at [1106, 548] on label at bounding box center [1103, 555] width 14 height 14
click at [1106, 550] on input "checkbox" at bounding box center [1102, 556] width 13 height 13
checkbox input "false"
click at [1042, 548] on label at bounding box center [1039, 555] width 14 height 14
click at [1042, 550] on input "checkbox" at bounding box center [1038, 556] width 13 height 13
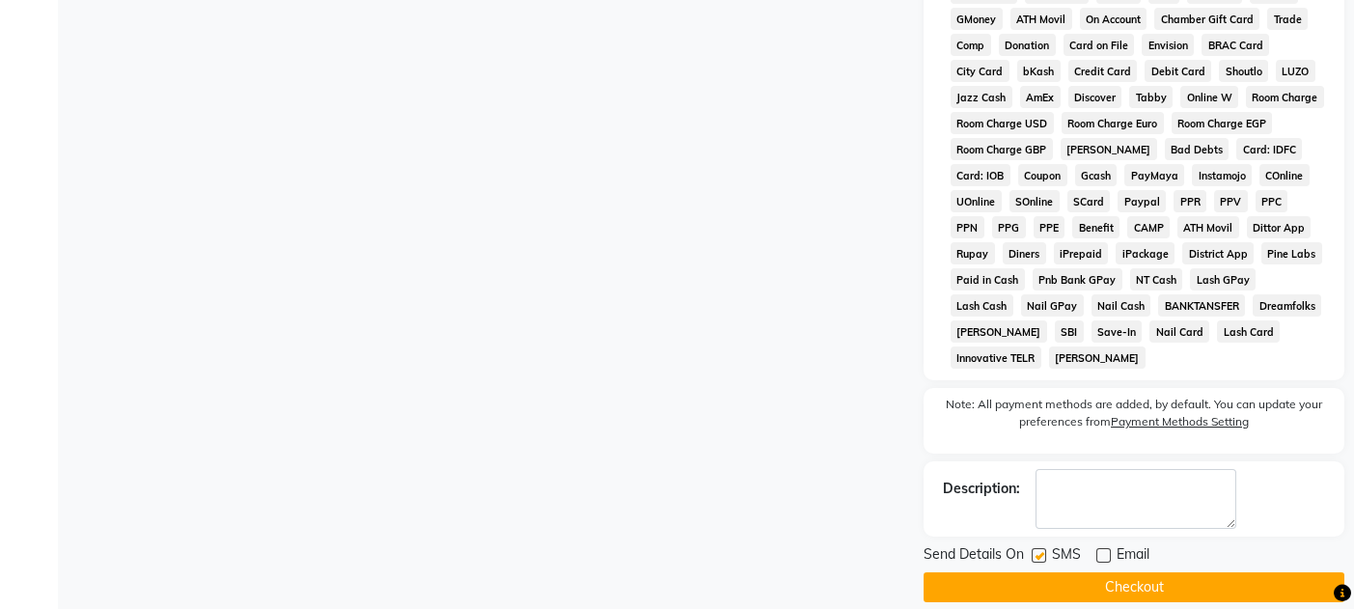
checkbox input "false"
click at [1081, 572] on button "Checkout" at bounding box center [1134, 587] width 421 height 30
